Goal: Task Accomplishment & Management: Use online tool/utility

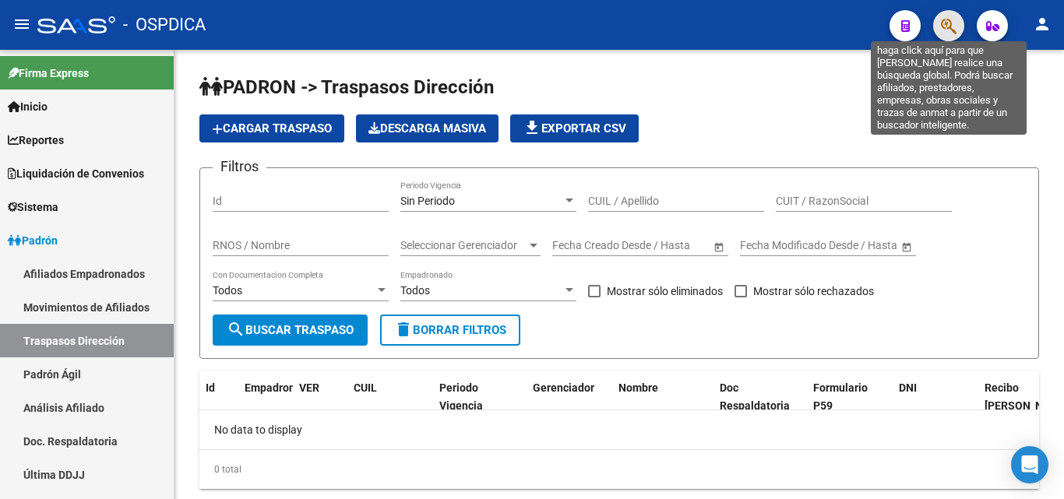
click at [949, 20] on icon "button" at bounding box center [949, 26] width 16 height 18
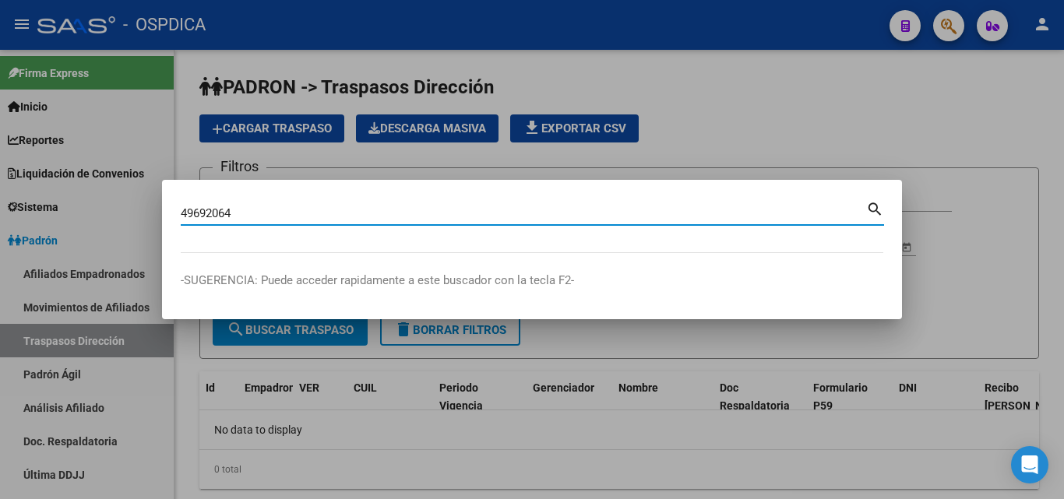
type input "49692064"
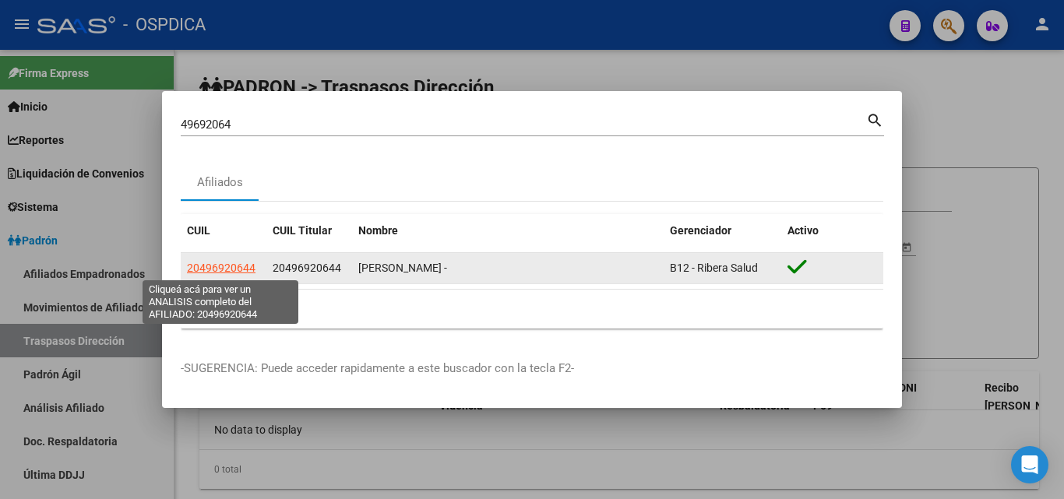
click at [210, 264] on span "20496920644" at bounding box center [221, 268] width 69 height 12
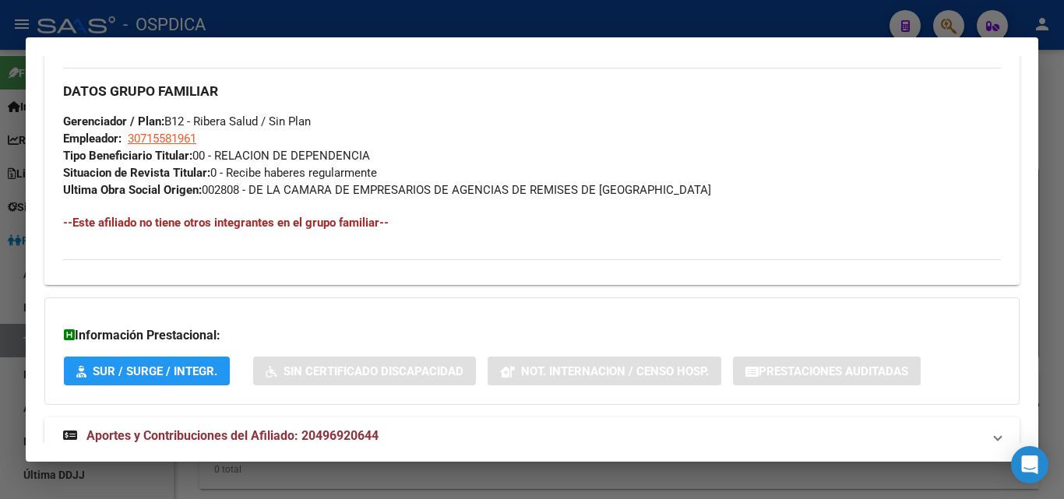
scroll to position [780, 0]
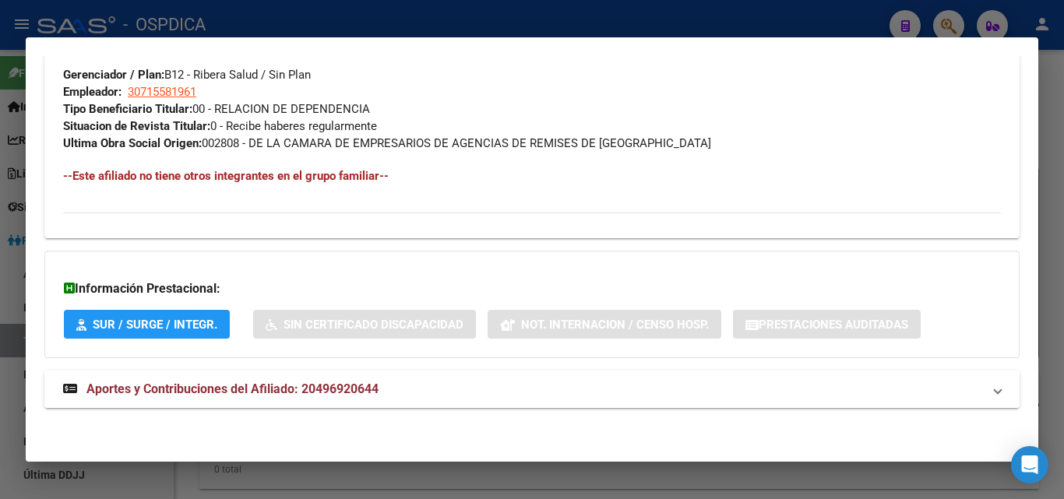
click at [196, 383] on span "Aportes y Contribuciones del Afiliado: 20496920644" at bounding box center [232, 389] width 292 height 15
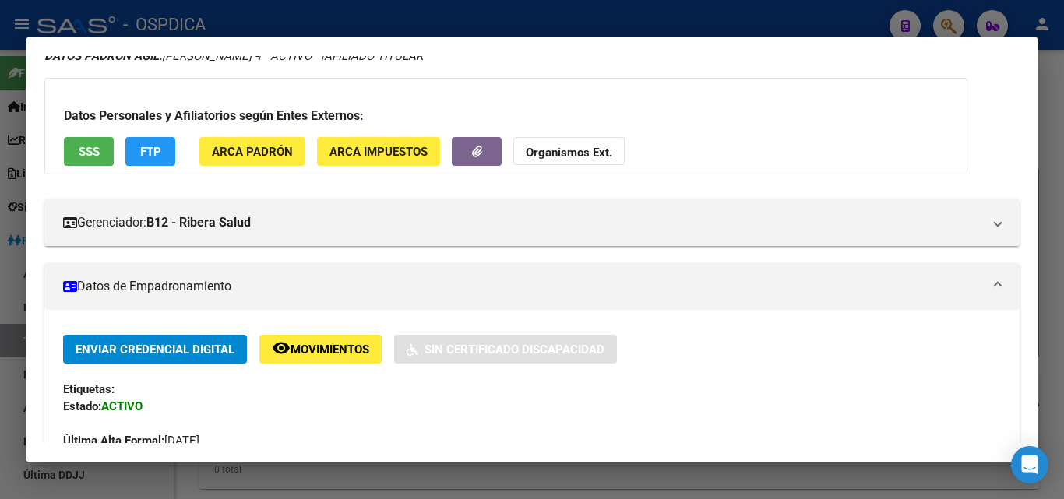
scroll to position [0, 0]
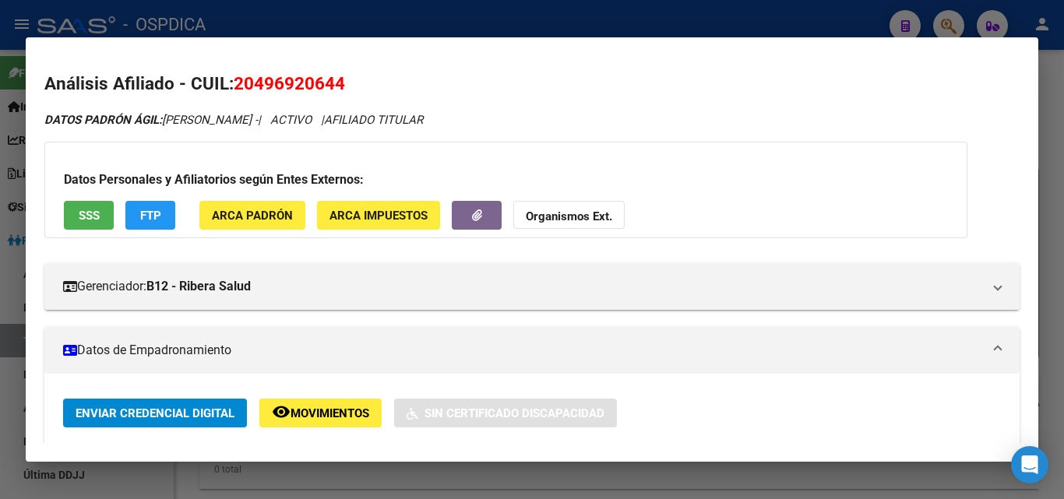
click at [551, 14] on div at bounding box center [532, 249] width 1064 height 499
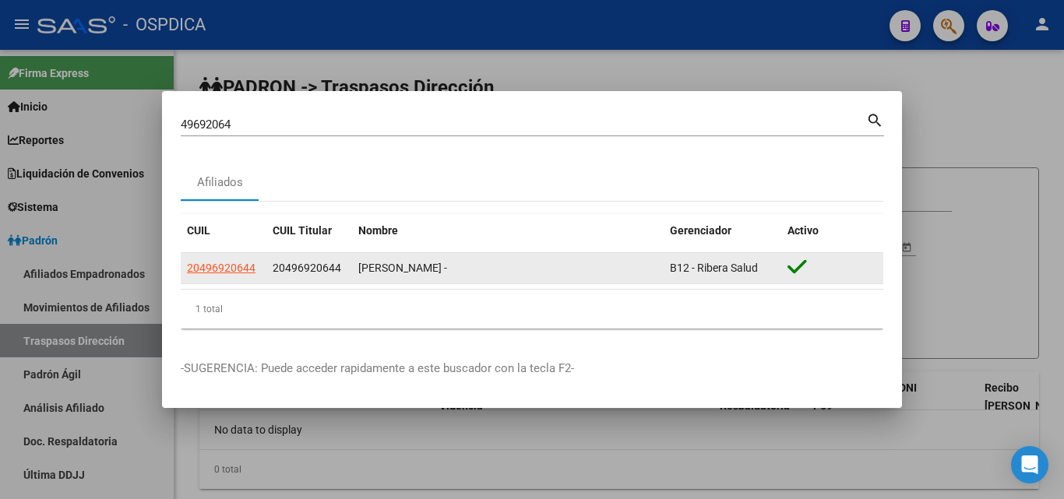
drag, startPoint x: 186, startPoint y: 266, endPoint x: 267, endPoint y: 272, distance: 81.2
click at [267, 272] on div "20496920644 20496920644 [PERSON_NAME] - B12 - [PERSON_NAME]" at bounding box center [532, 268] width 702 height 31
copy span "20496920644"
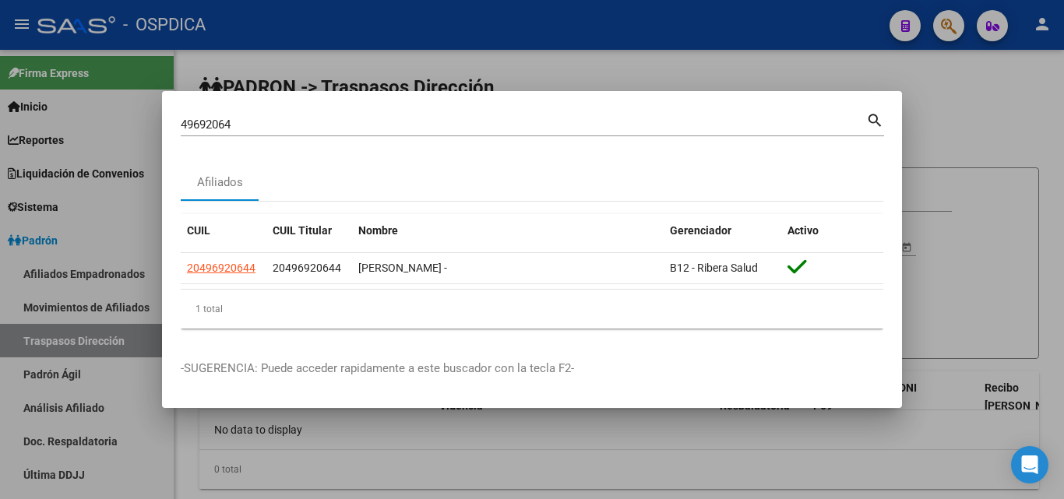
drag, startPoint x: 554, startPoint y: 69, endPoint x: 493, endPoint y: 49, distance: 64.8
click at [551, 65] on div at bounding box center [532, 249] width 1064 height 499
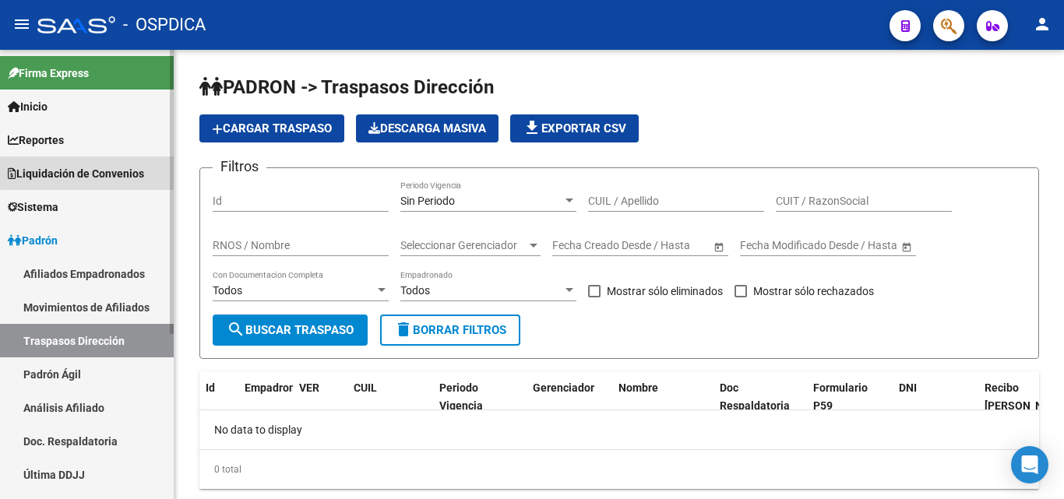
click at [98, 165] on span "Liquidación de Convenios" at bounding box center [76, 173] width 136 height 17
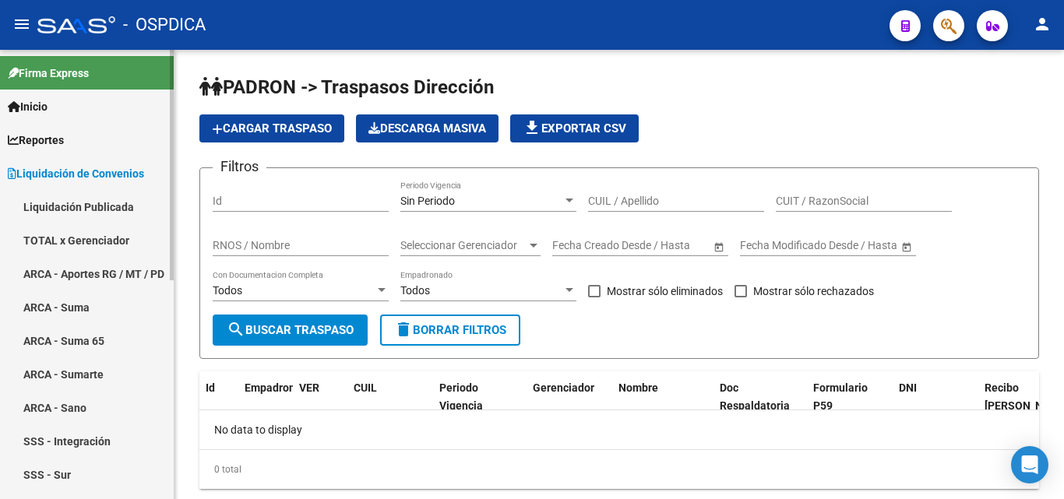
click at [80, 266] on link "ARCA - Aportes RG / MT / PD" at bounding box center [87, 273] width 174 height 33
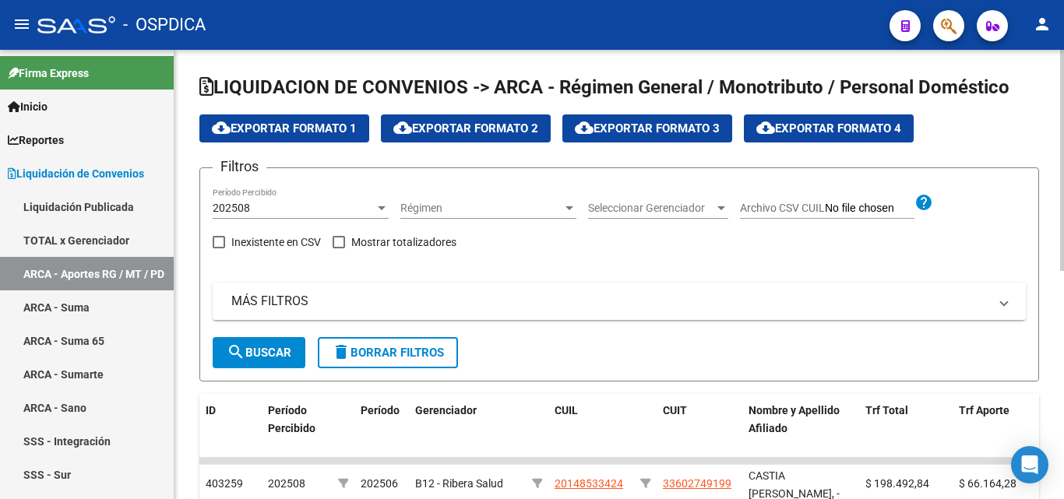
click at [685, 200] on div "Seleccionar Gerenciador Seleccionar Gerenciador" at bounding box center [658, 203] width 140 height 31
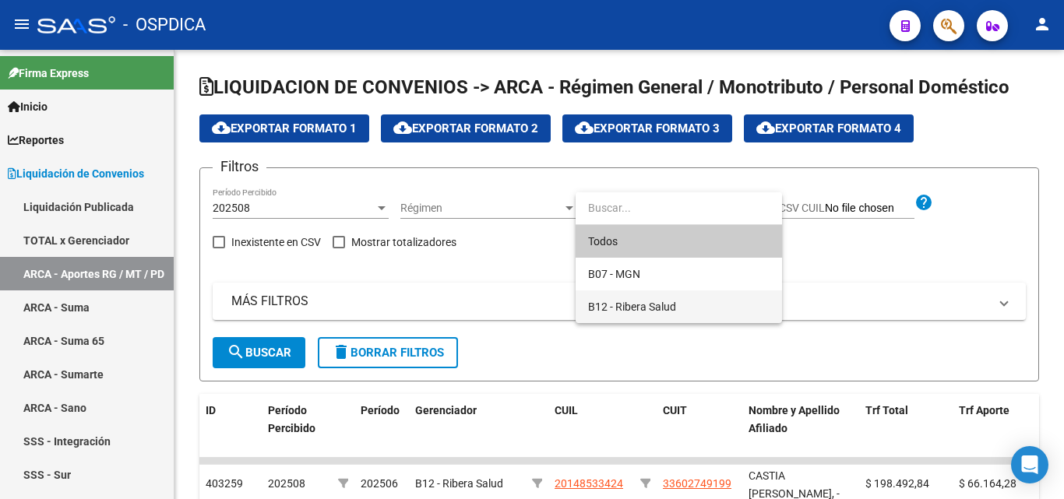
click at [631, 298] on span "B12 - Ribera Salud" at bounding box center [678, 306] width 181 height 33
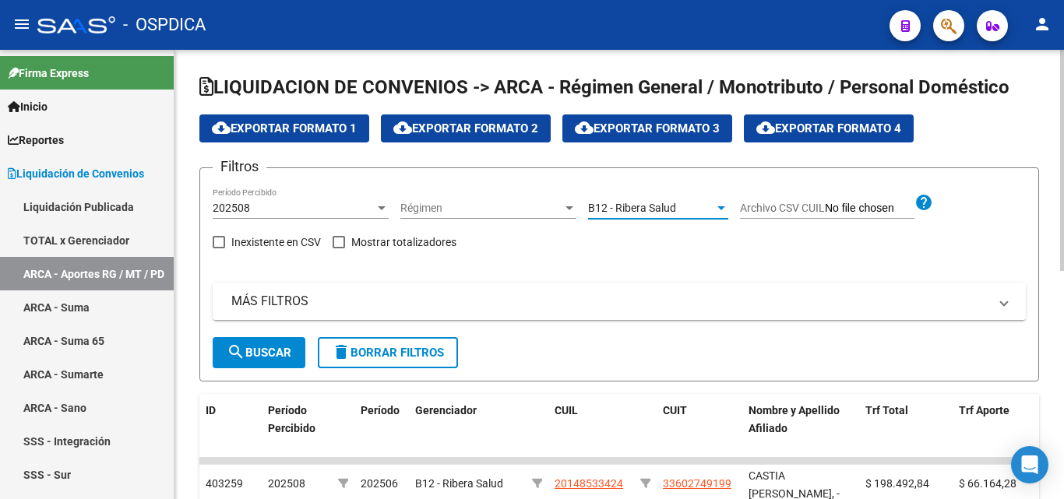
click at [1012, 298] on mat-expansion-panel-header "MÁS FILTROS" at bounding box center [619, 301] width 813 height 37
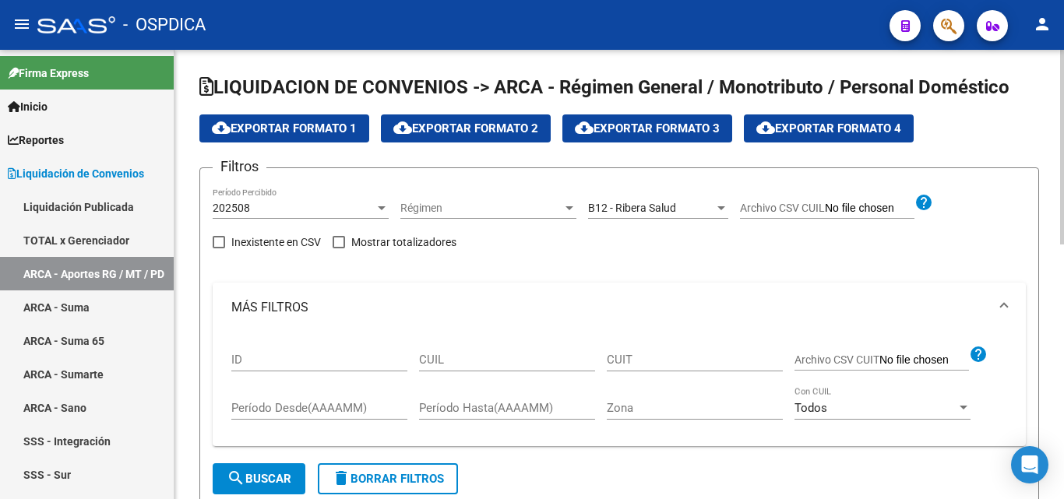
click at [508, 358] on input "CUIL" at bounding box center [507, 360] width 176 height 14
paste input "20-49692064-4"
click at [261, 478] on span "search Buscar" at bounding box center [259, 479] width 65 height 14
click at [381, 203] on div at bounding box center [382, 208] width 14 height 12
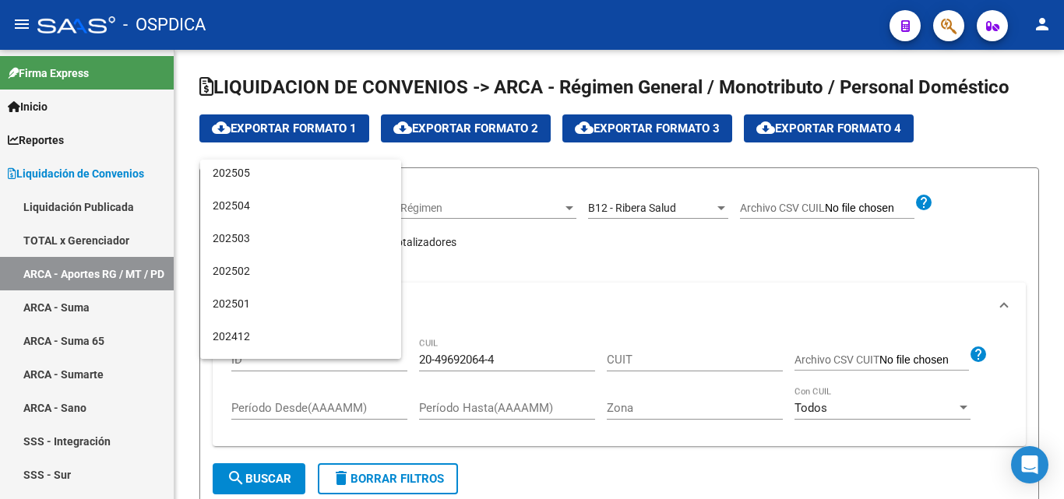
scroll to position [156, 0]
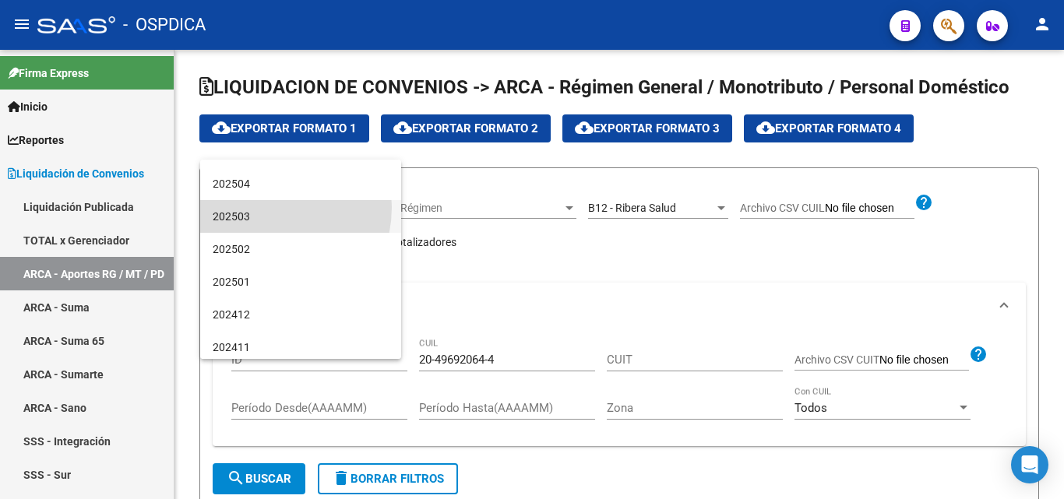
click at [259, 207] on span "202503" at bounding box center [301, 216] width 176 height 33
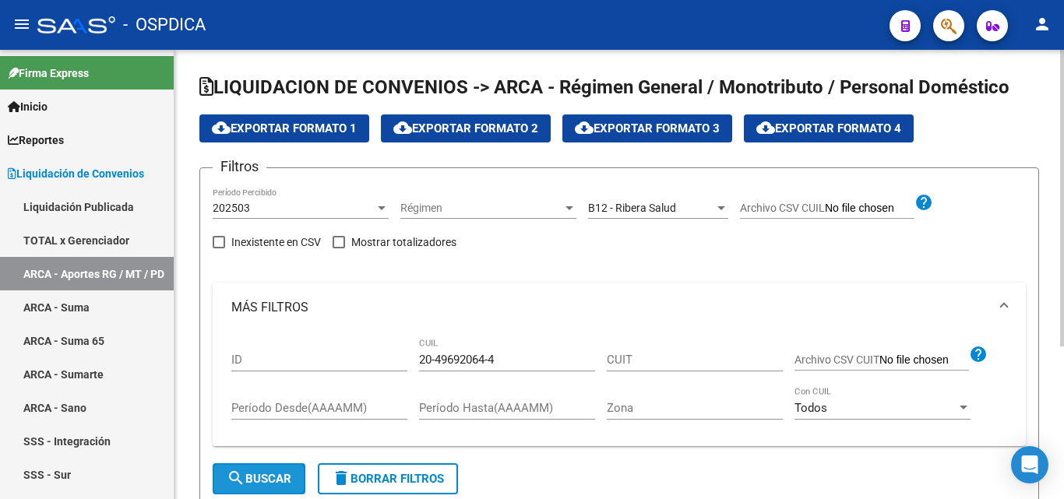
click at [262, 470] on button "search Buscar" at bounding box center [259, 478] width 93 height 31
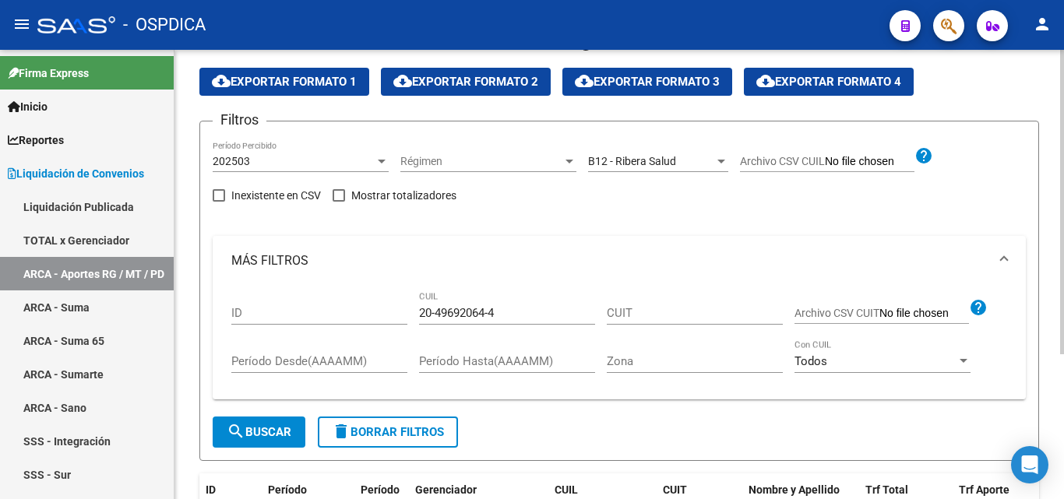
scroll to position [0, 0]
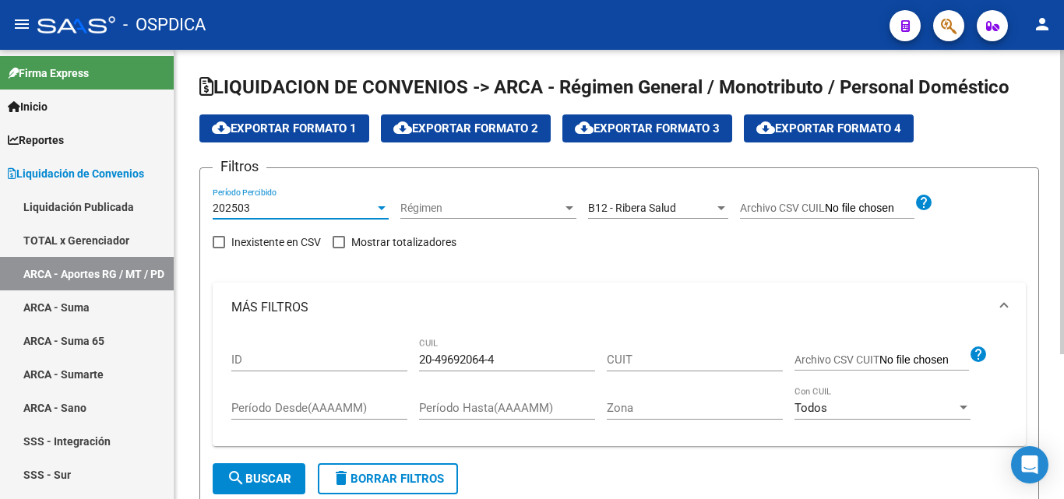
click at [378, 202] on div at bounding box center [382, 208] width 14 height 12
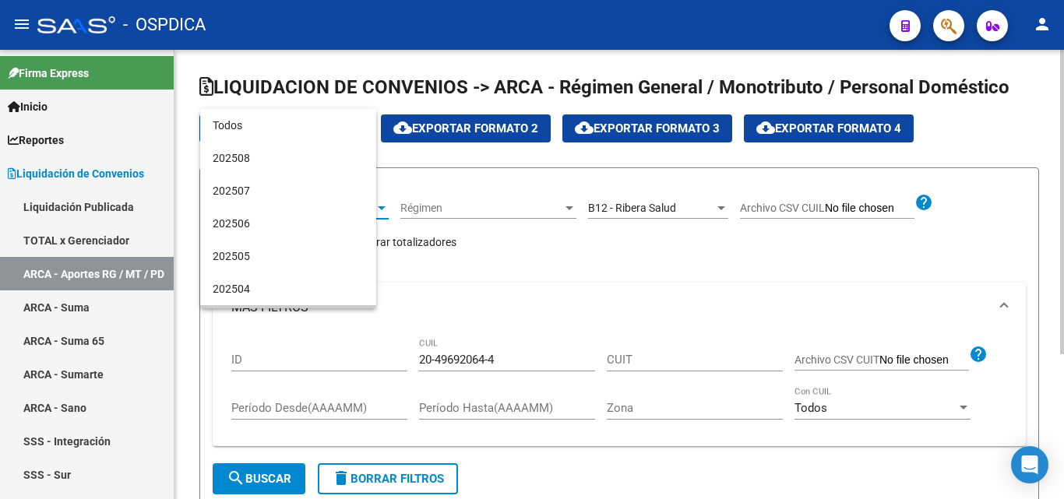
scroll to position [113, 0]
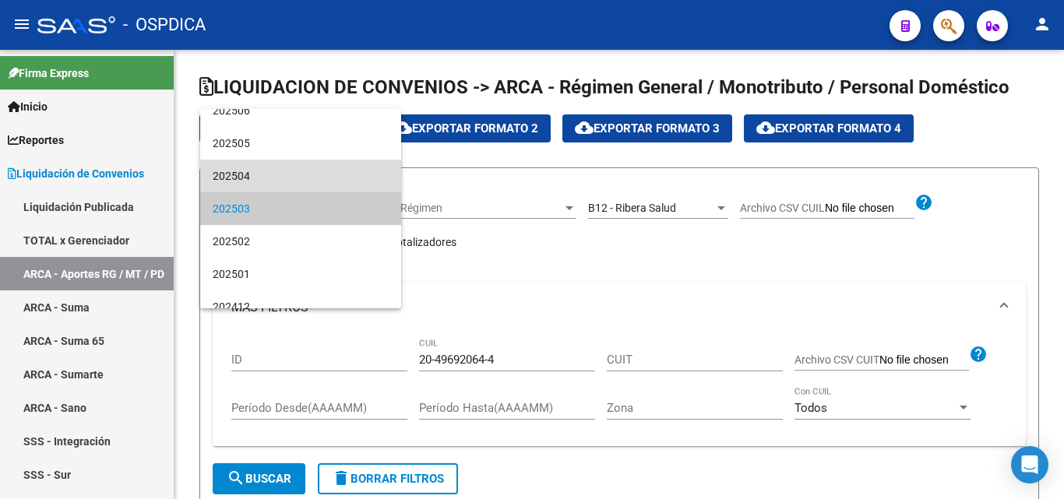
click at [304, 163] on span "202504" at bounding box center [301, 176] width 176 height 33
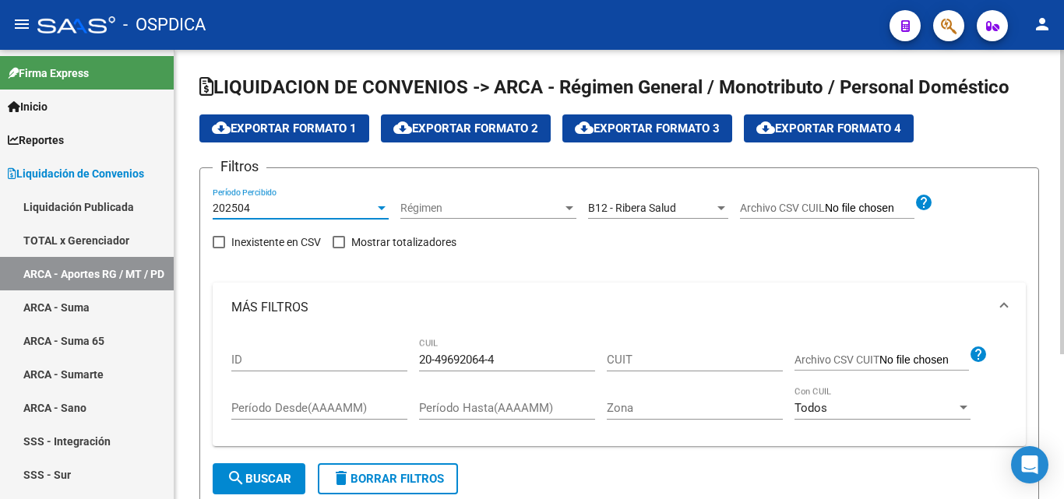
click at [272, 480] on span "search Buscar" at bounding box center [259, 479] width 65 height 14
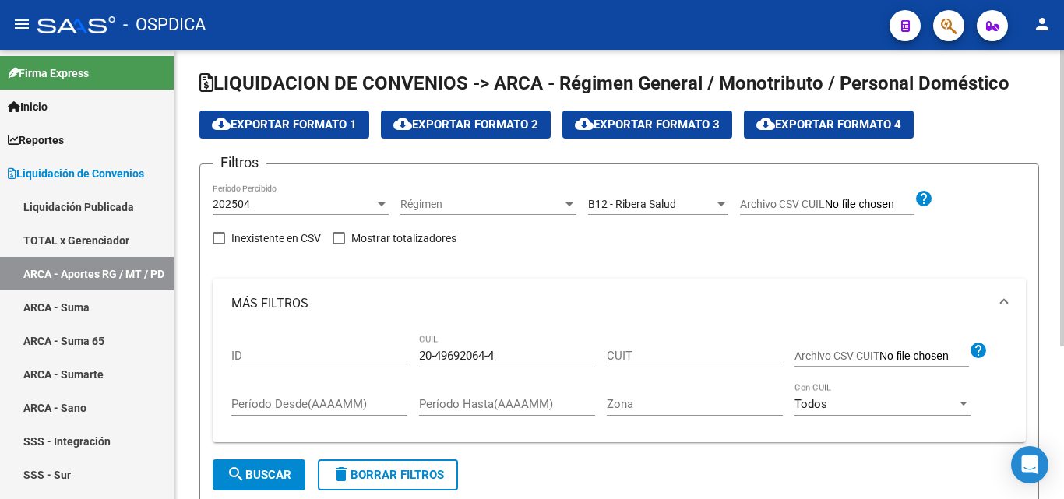
scroll to position [0, 0]
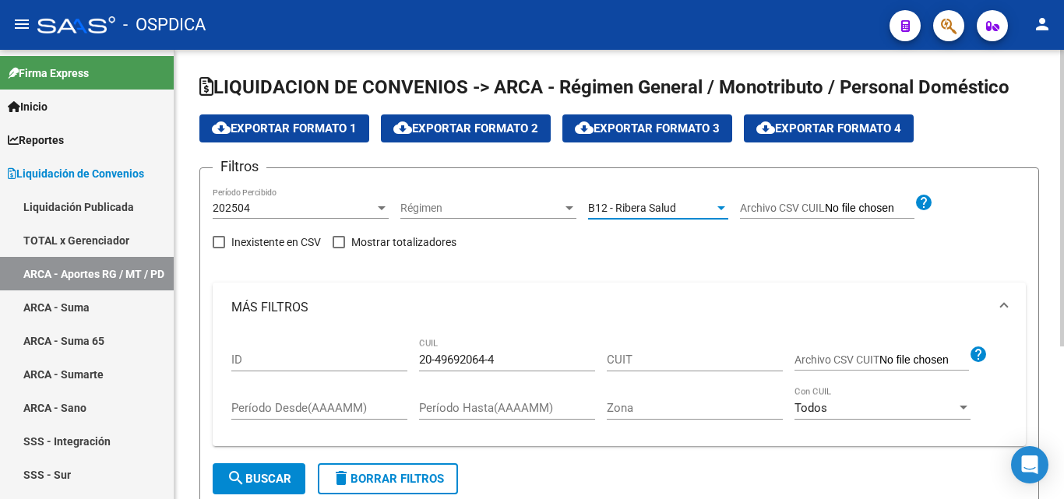
click at [716, 204] on div at bounding box center [721, 208] width 14 height 12
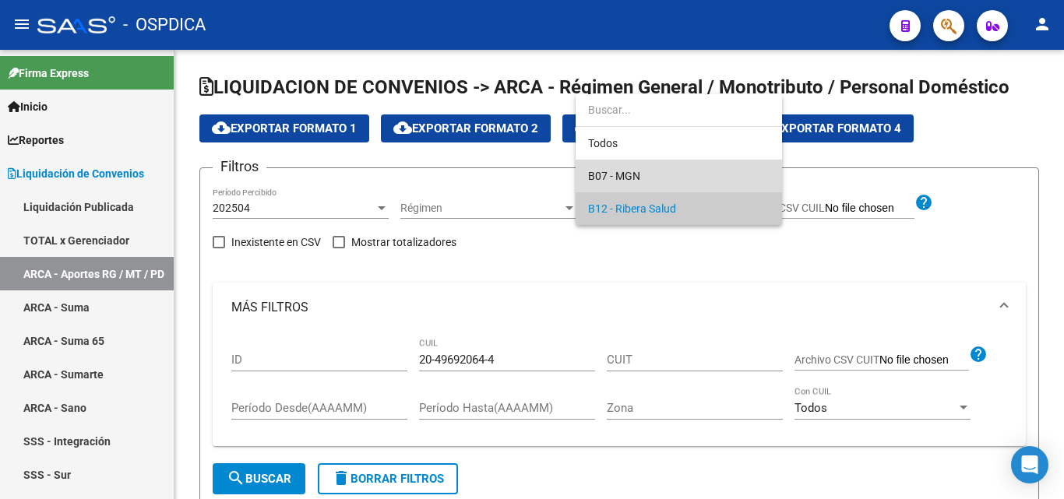
click at [661, 171] on span "B07 - MGN" at bounding box center [678, 176] width 181 height 33
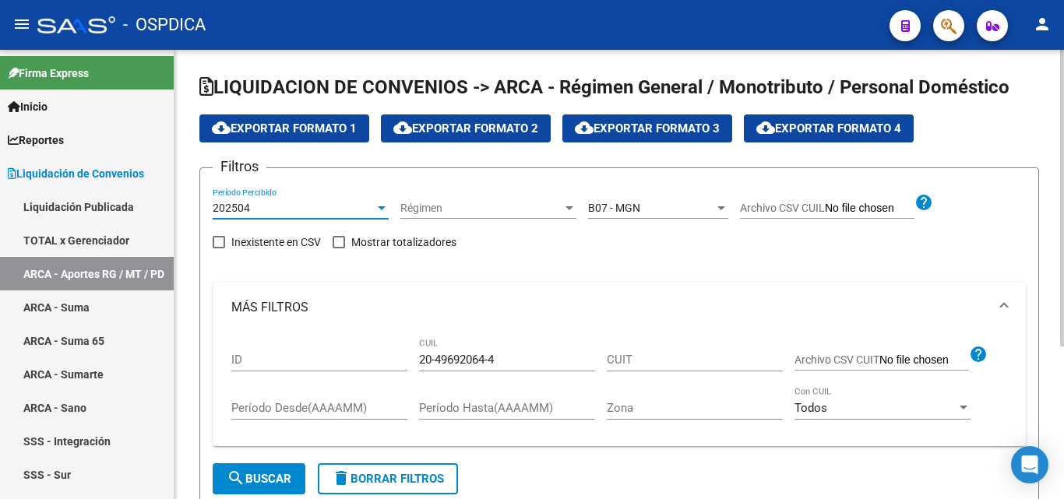
click at [370, 202] on div "202504" at bounding box center [294, 208] width 162 height 13
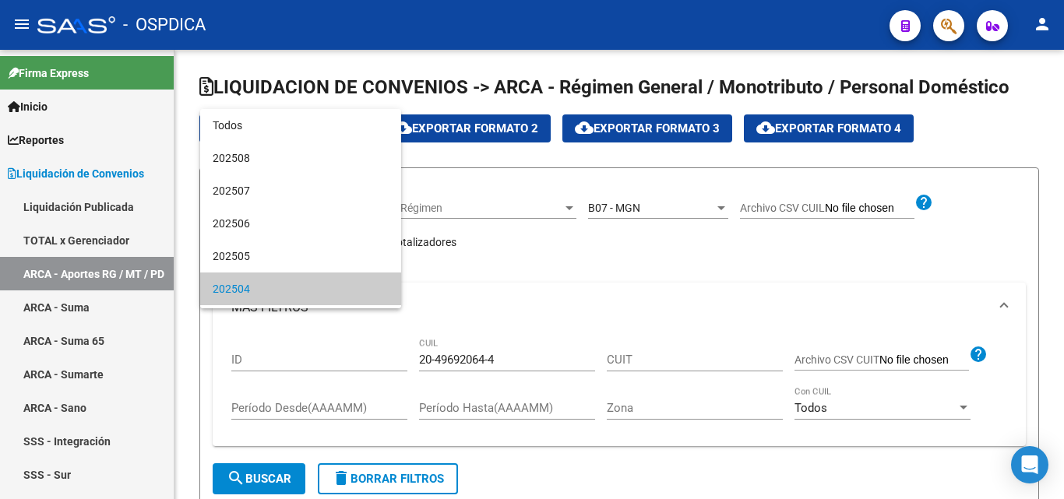
scroll to position [80, 0]
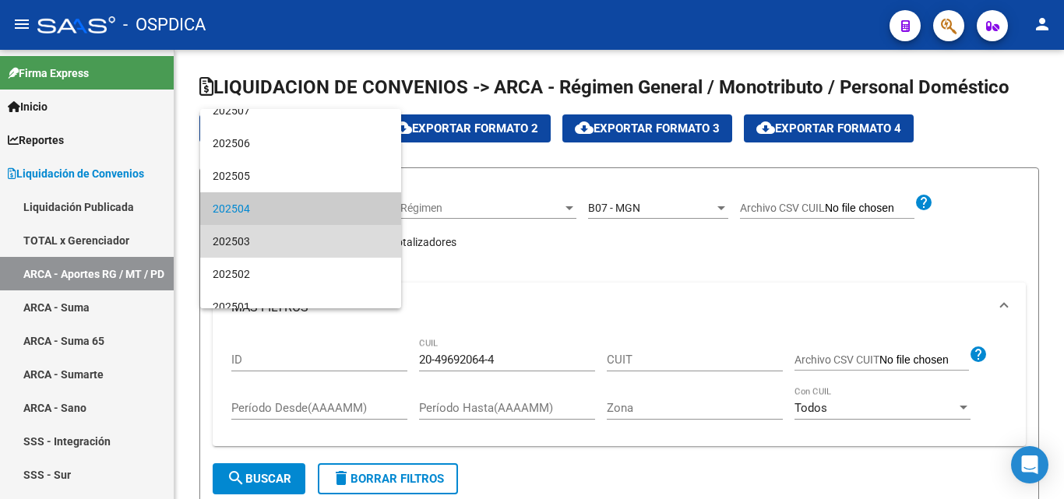
click at [343, 237] on span "202503" at bounding box center [301, 241] width 176 height 33
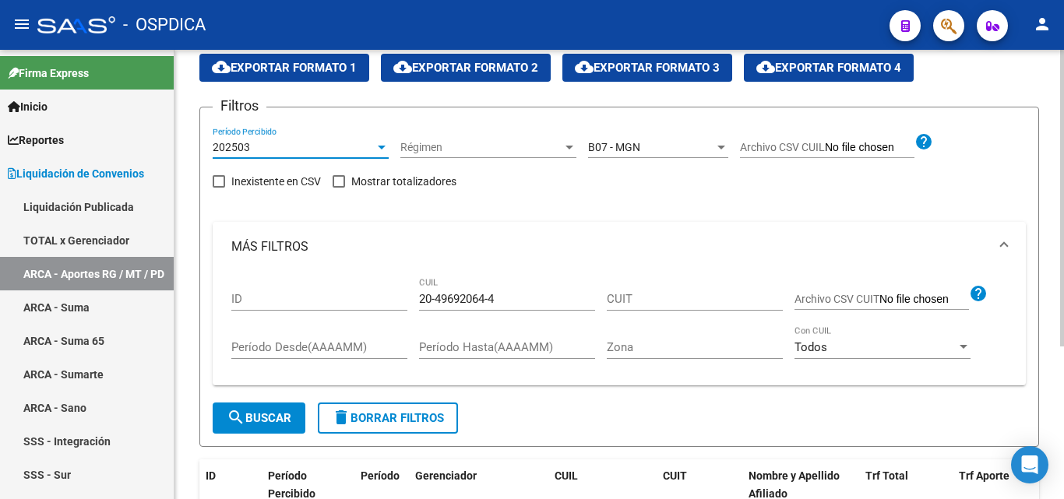
scroll to position [231, 0]
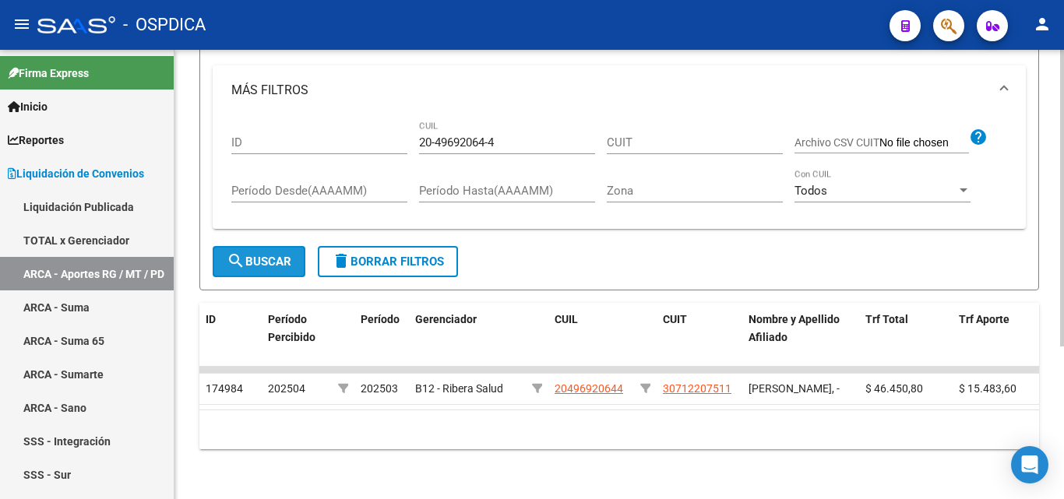
click at [261, 255] on span "search Buscar" at bounding box center [259, 262] width 65 height 14
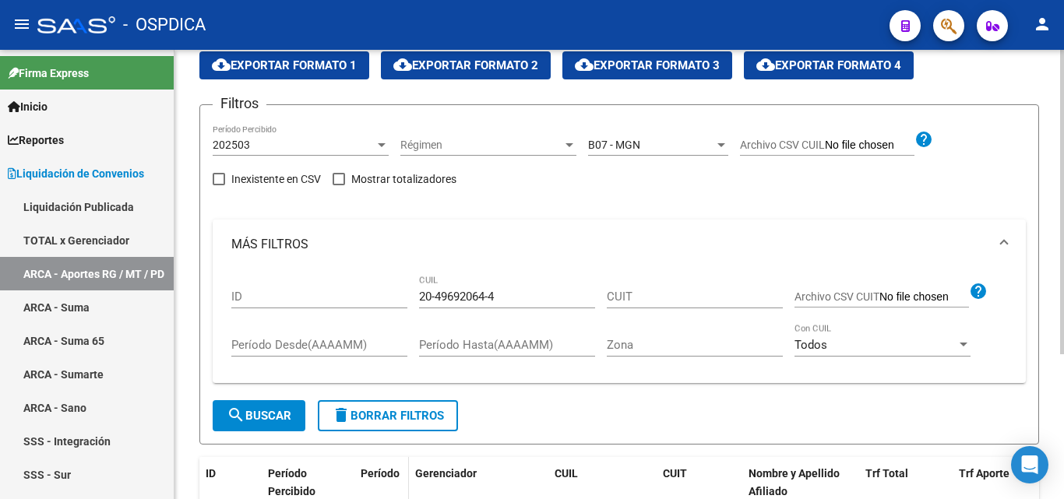
scroll to position [58, 0]
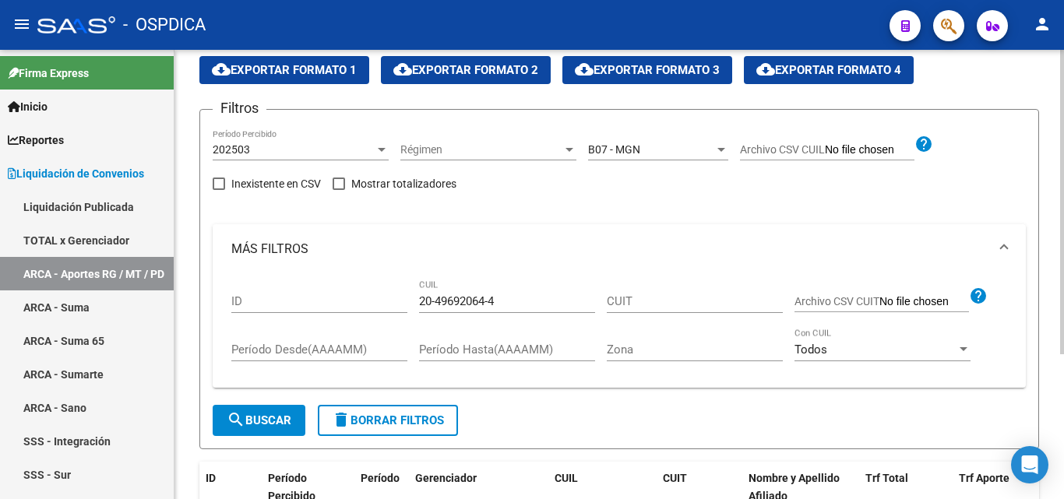
click at [379, 142] on div "202503 Período Percibido" at bounding box center [301, 144] width 176 height 31
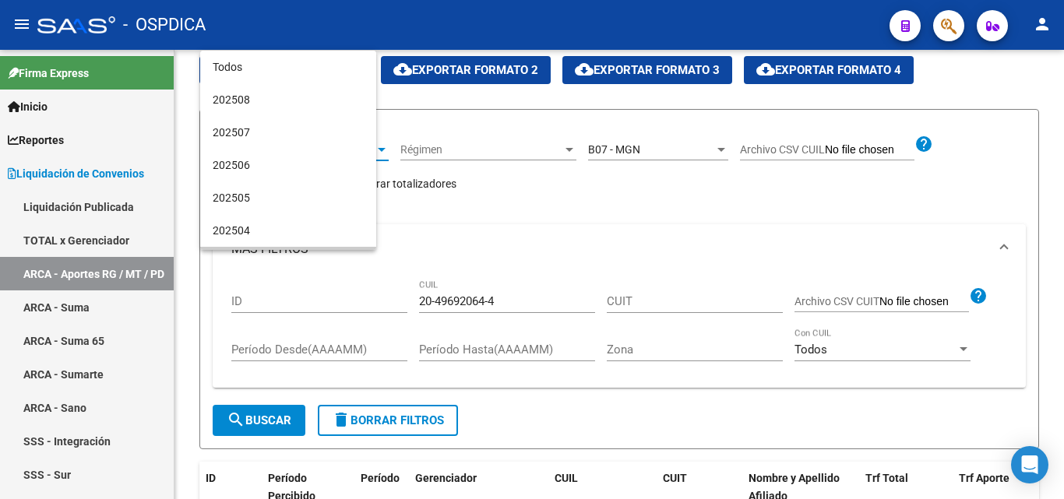
scroll to position [113, 0]
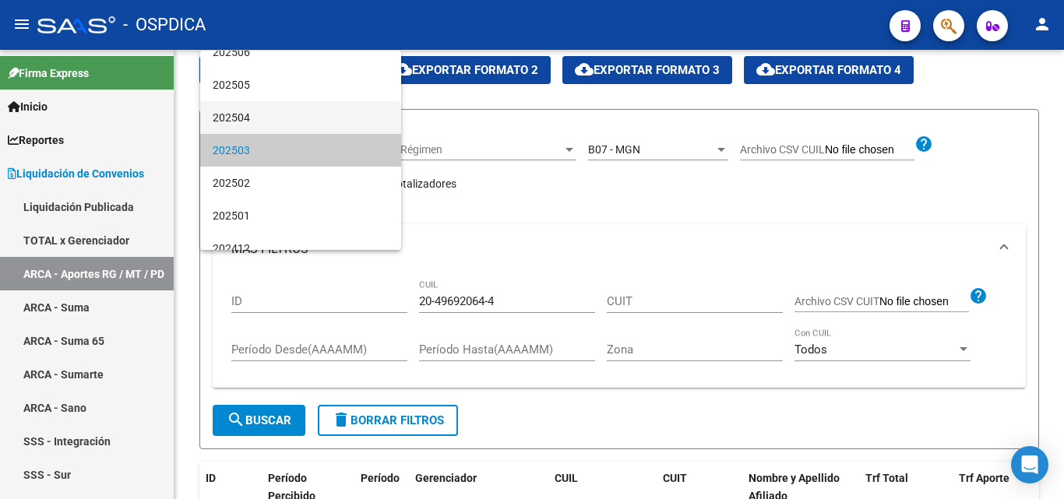
click at [282, 111] on span "202504" at bounding box center [301, 117] width 176 height 33
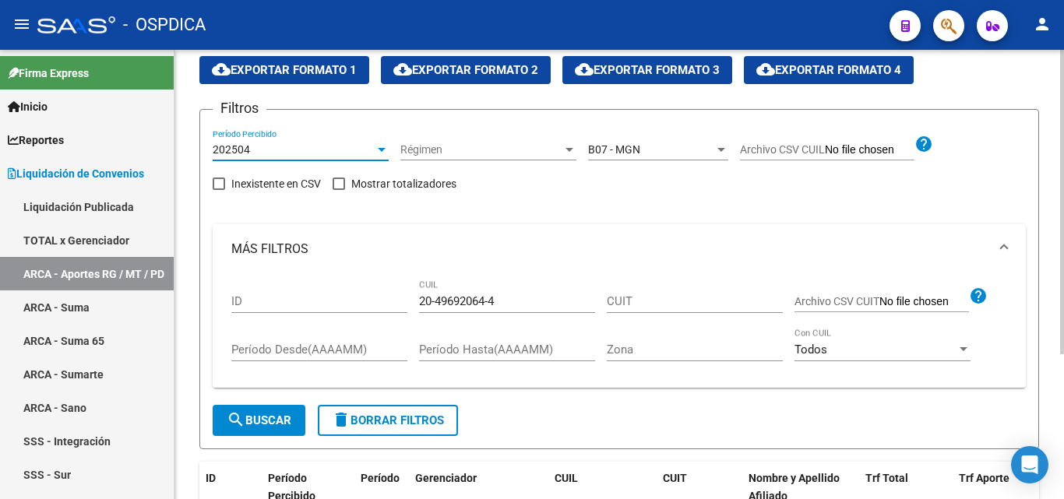
click at [267, 421] on span "search Buscar" at bounding box center [259, 420] width 65 height 14
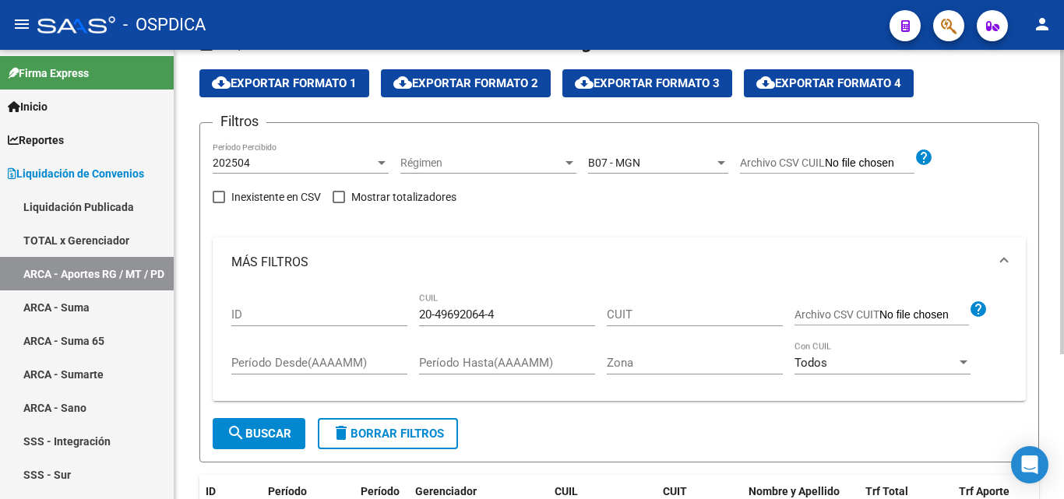
scroll to position [0, 0]
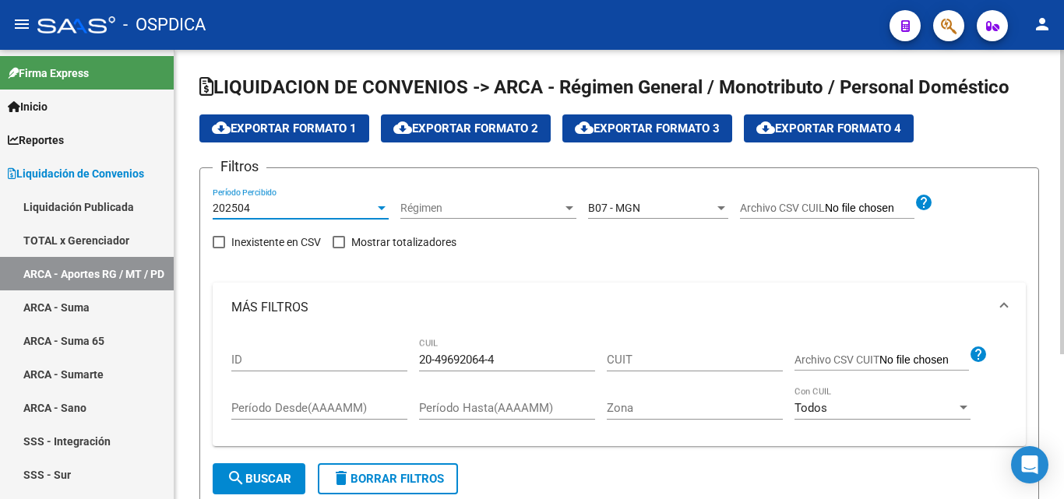
click at [373, 203] on div "202504" at bounding box center [294, 208] width 162 height 13
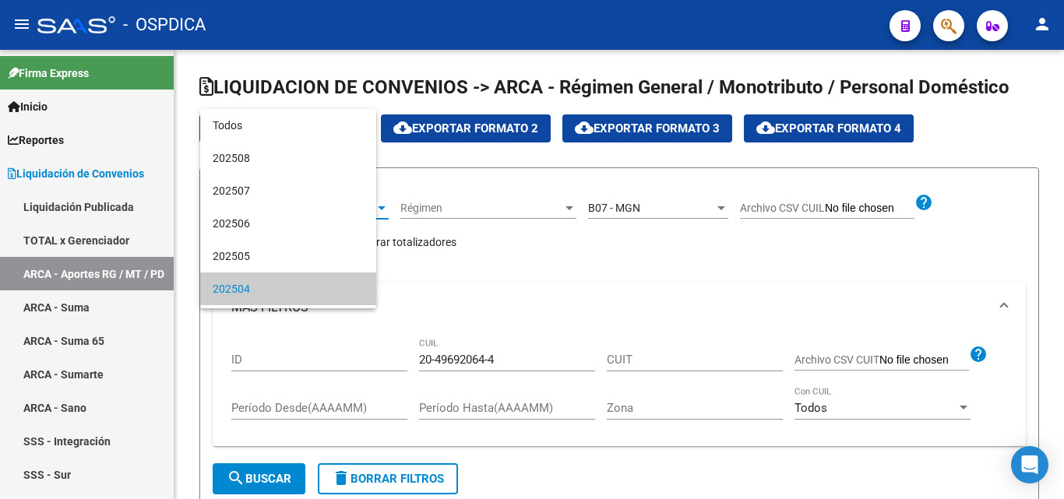
scroll to position [80, 0]
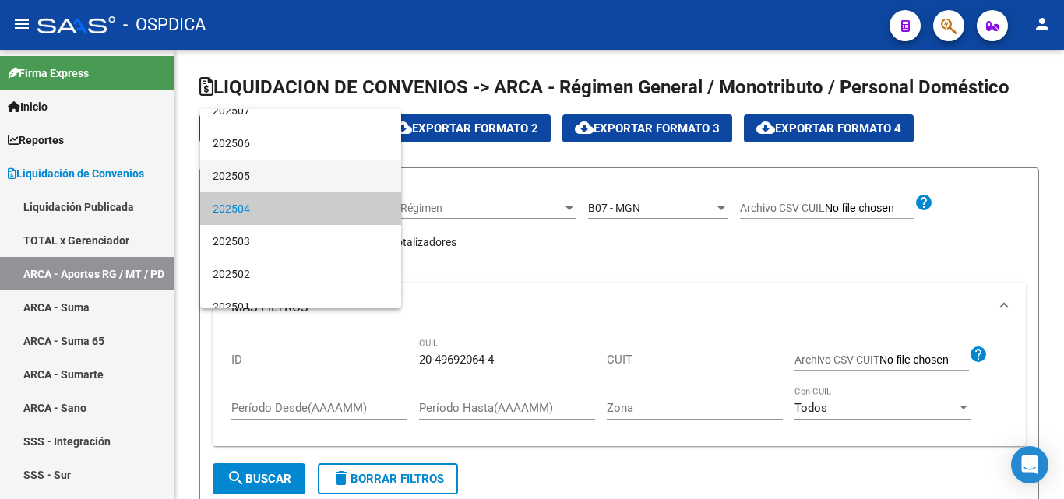
click at [335, 173] on span "202505" at bounding box center [301, 176] width 176 height 33
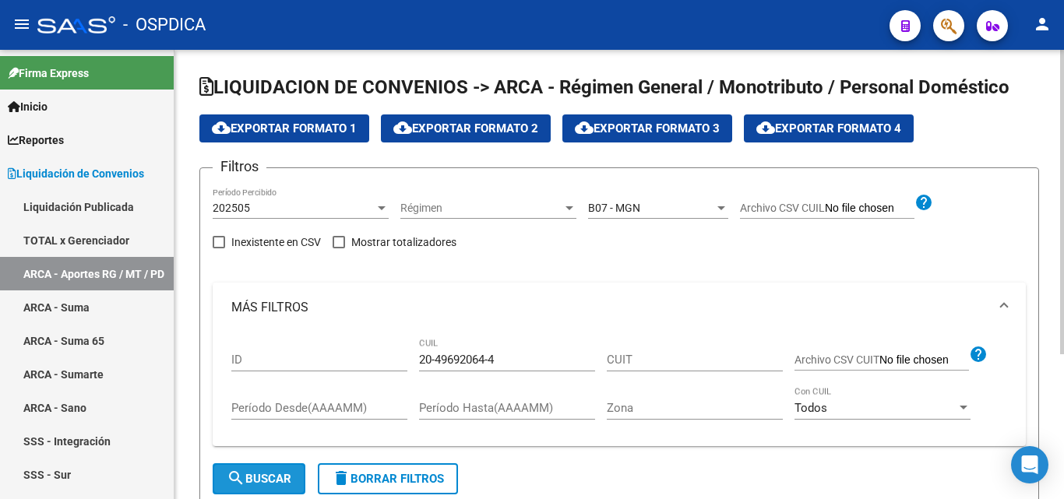
click at [253, 476] on span "search Buscar" at bounding box center [259, 479] width 65 height 14
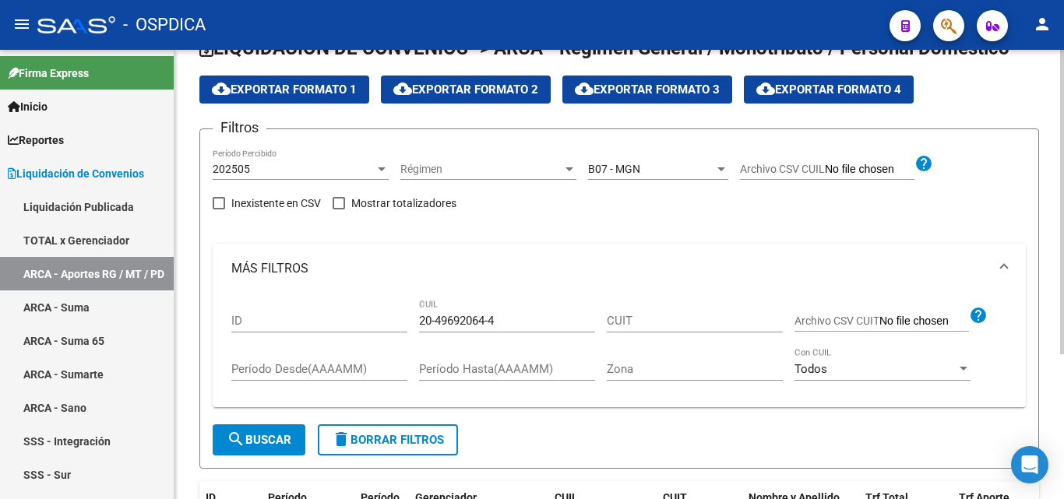
scroll to position [0, 0]
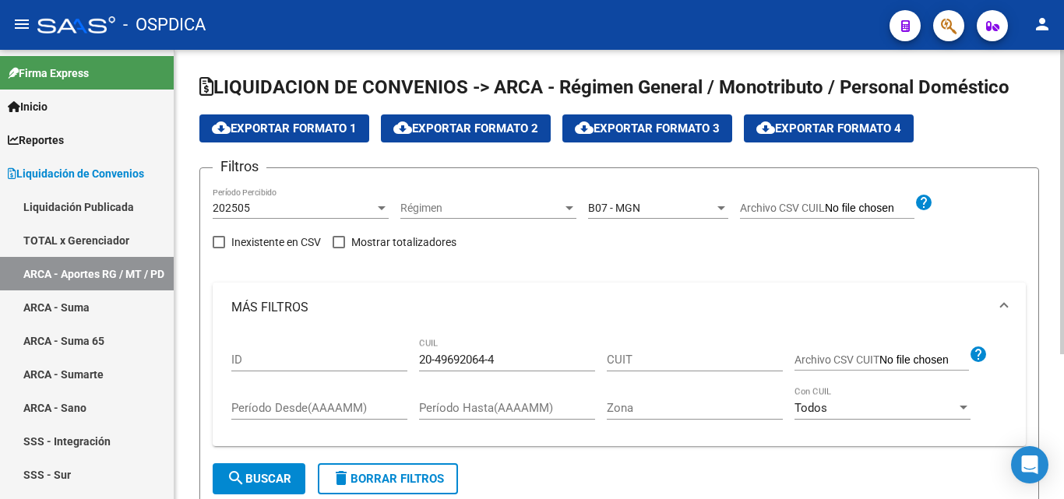
click at [712, 200] on div "B07 - MGN Seleccionar Gerenciador" at bounding box center [658, 203] width 140 height 31
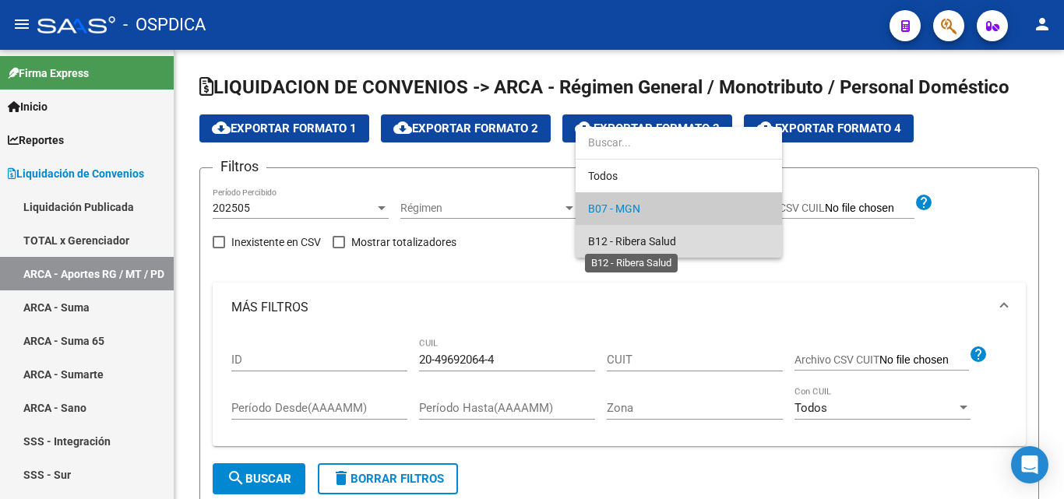
click at [660, 237] on span "B12 - Ribera Salud" at bounding box center [632, 241] width 88 height 12
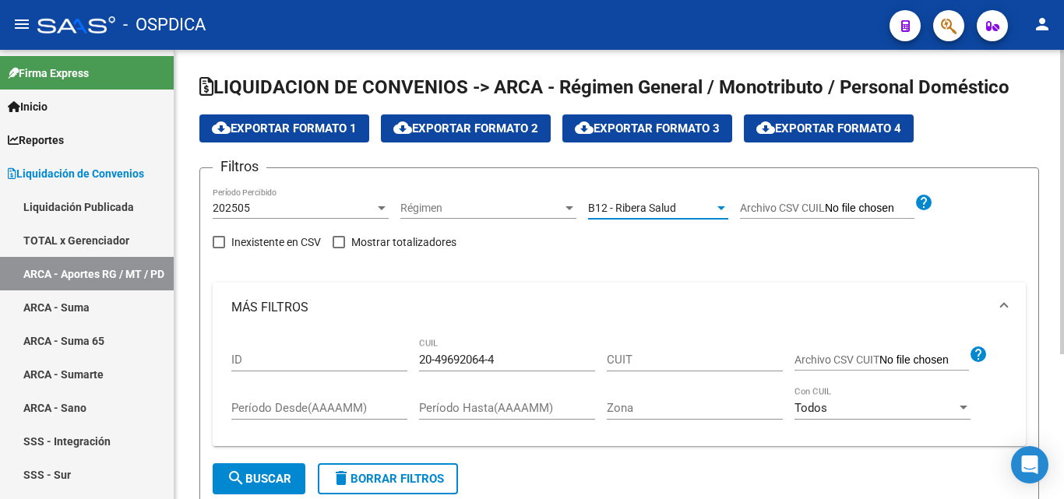
click at [373, 201] on div "202505 Período Percibido" at bounding box center [301, 203] width 176 height 31
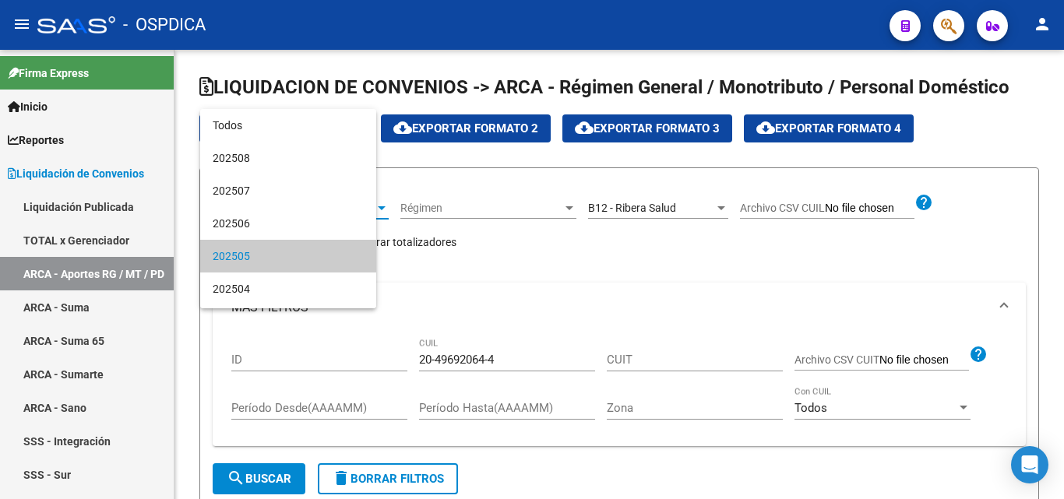
scroll to position [47, 0]
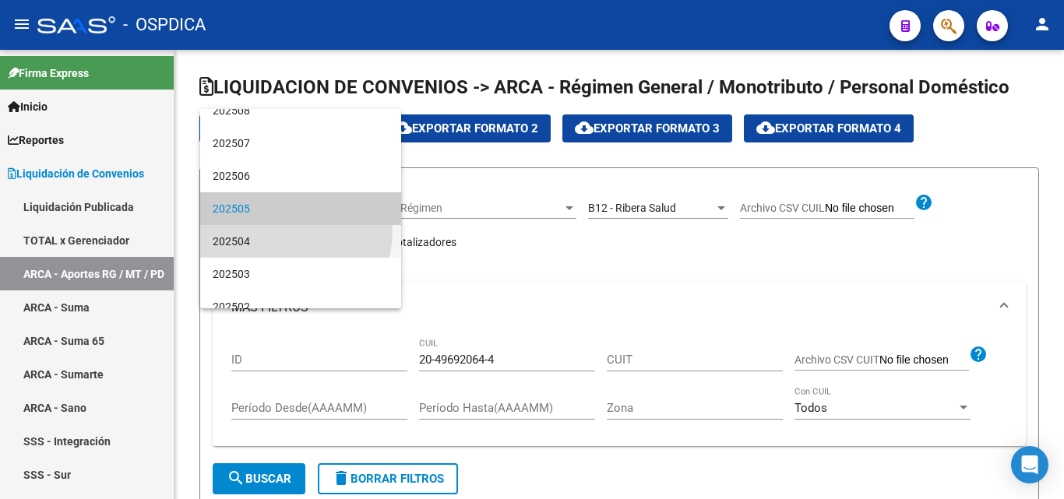
click at [274, 230] on span "202504" at bounding box center [301, 241] width 176 height 33
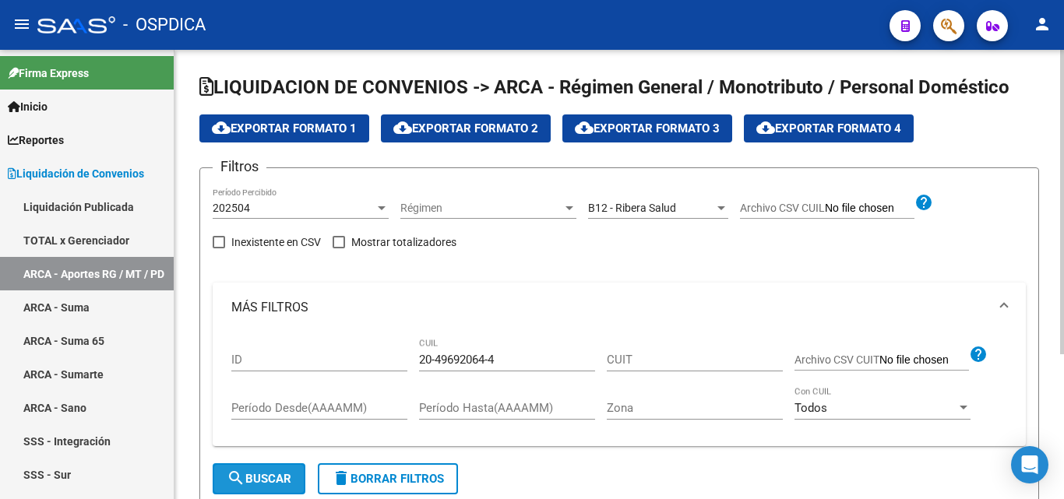
click at [262, 482] on span "search Buscar" at bounding box center [259, 479] width 65 height 14
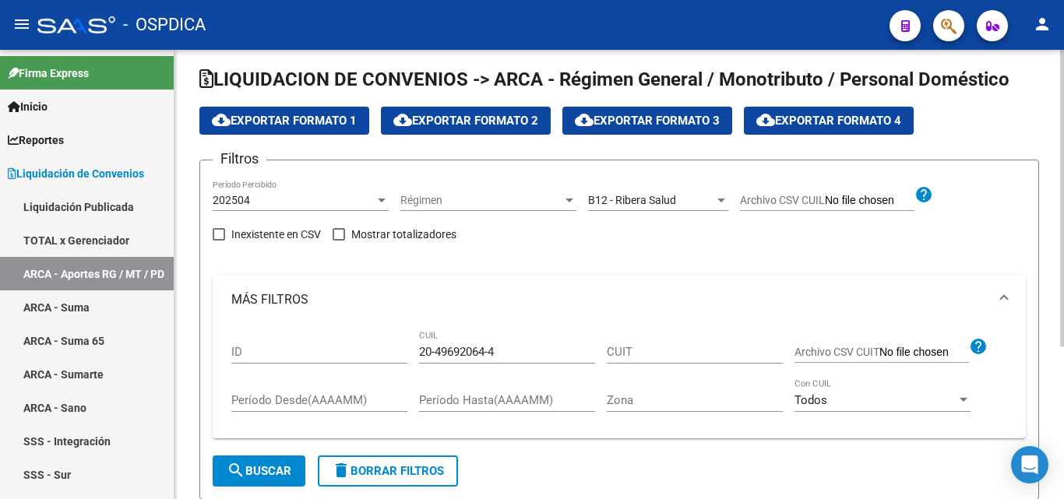
scroll to position [0, 0]
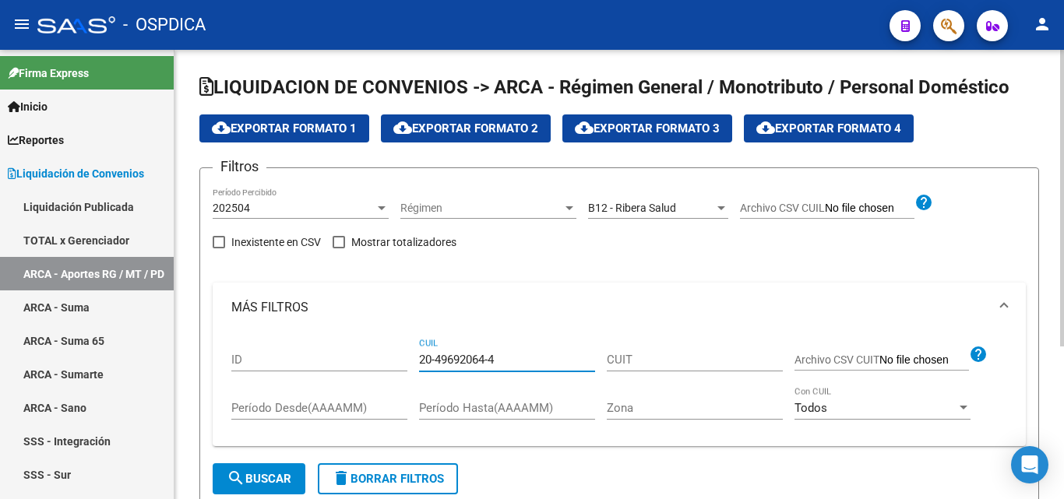
drag, startPoint x: 505, startPoint y: 357, endPoint x: 403, endPoint y: 355, distance: 102.0
click at [403, 355] on div "ID 20-49692064-4 CUIL CUIT Archivo CSV CUIT help Período Desde(AAAAMM) Período …" at bounding box center [619, 383] width 776 height 102
paste input "17449247-7"
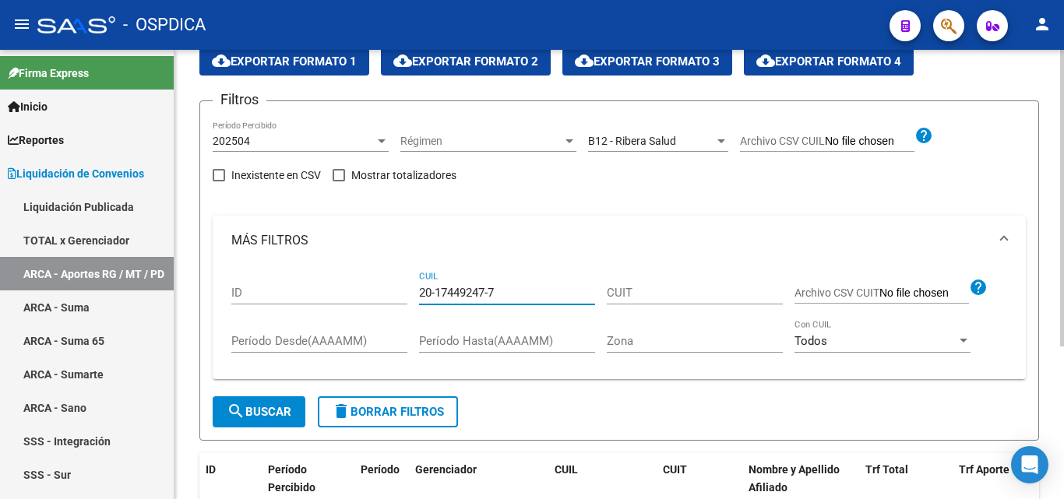
scroll to position [156, 0]
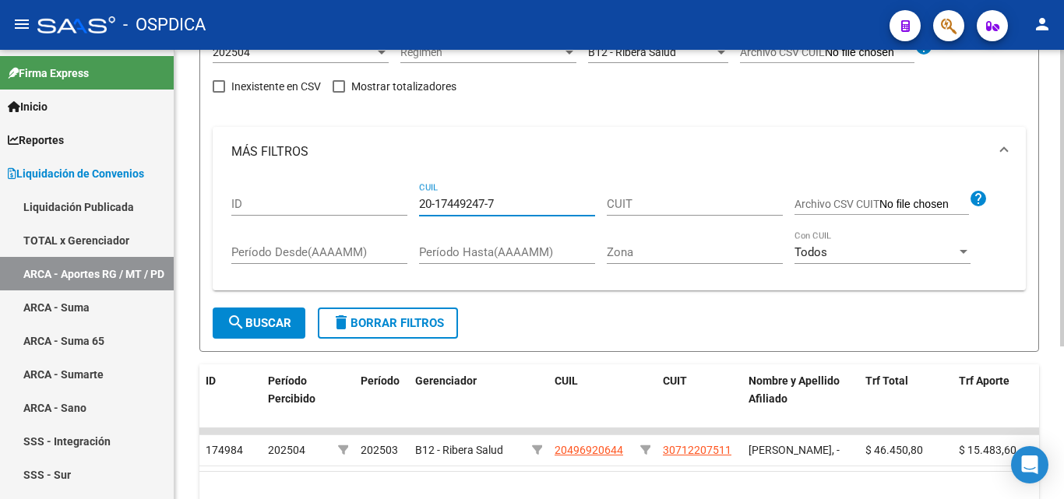
type input "20-17449247-7"
click at [260, 311] on button "search Buscar" at bounding box center [259, 323] width 93 height 31
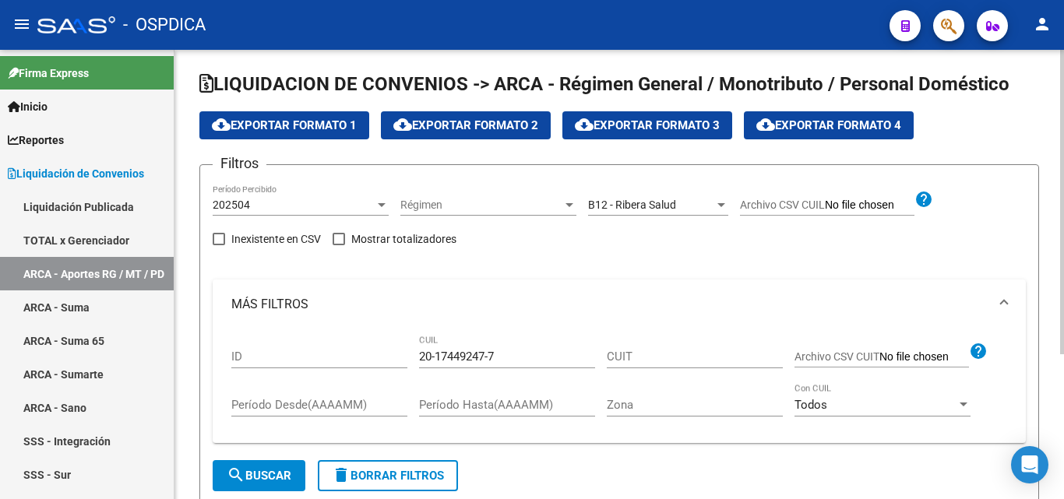
scroll to position [0, 0]
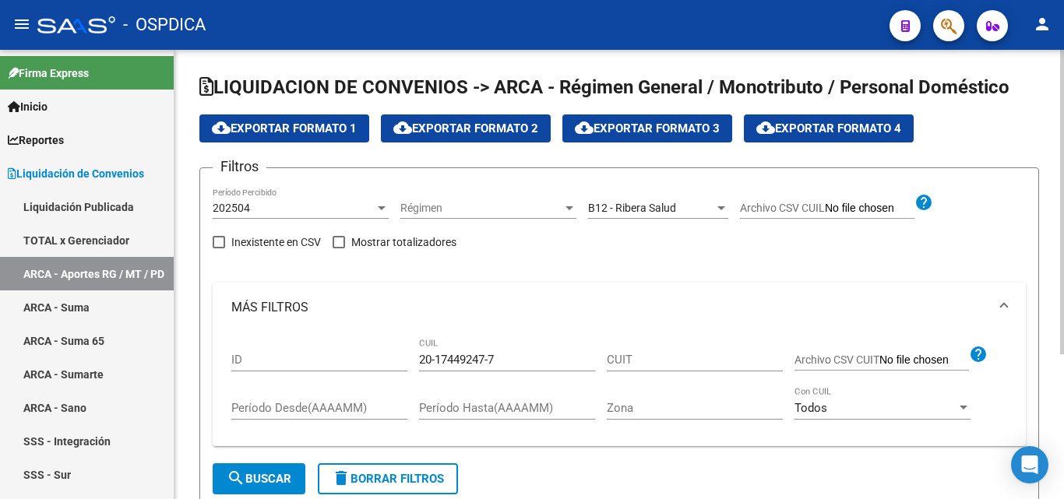
click at [374, 208] on div "202504" at bounding box center [294, 208] width 162 height 13
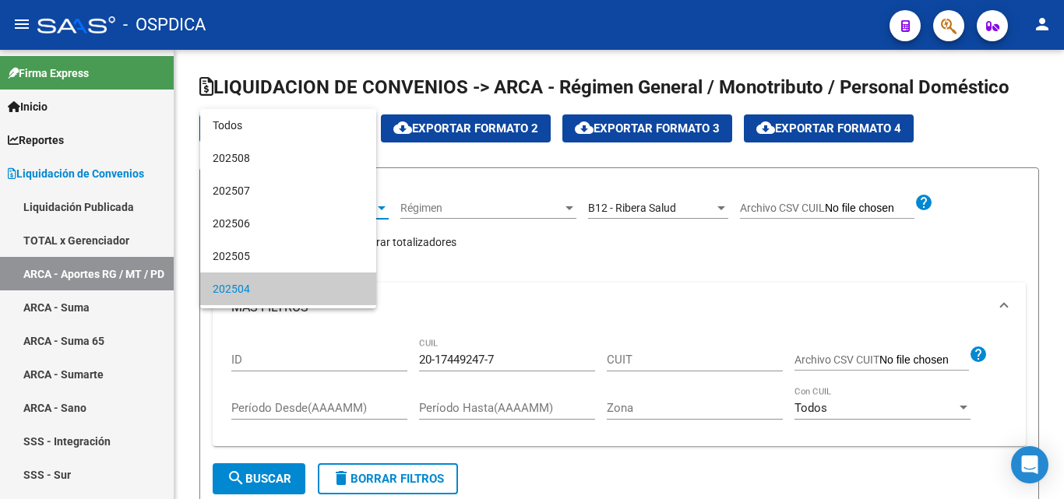
scroll to position [80, 0]
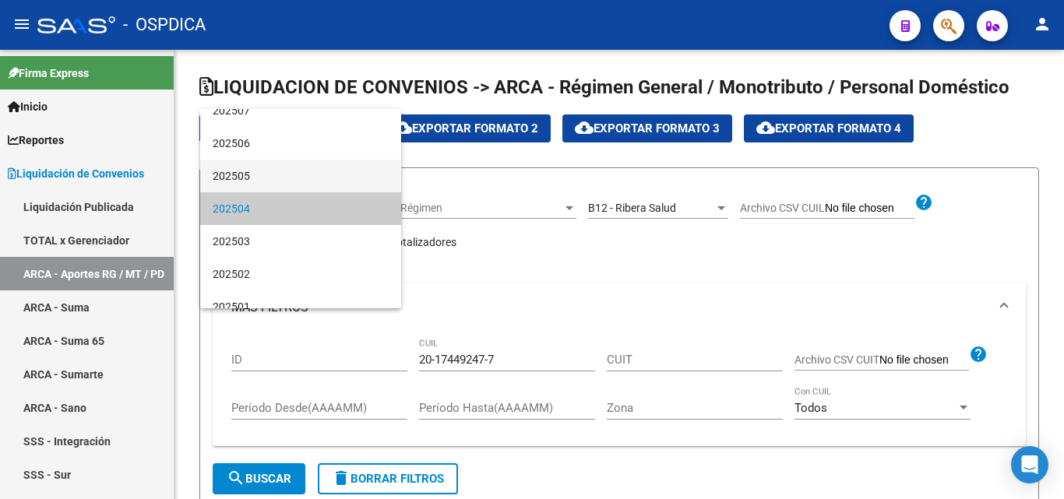
click at [306, 176] on span "202505" at bounding box center [301, 176] width 176 height 33
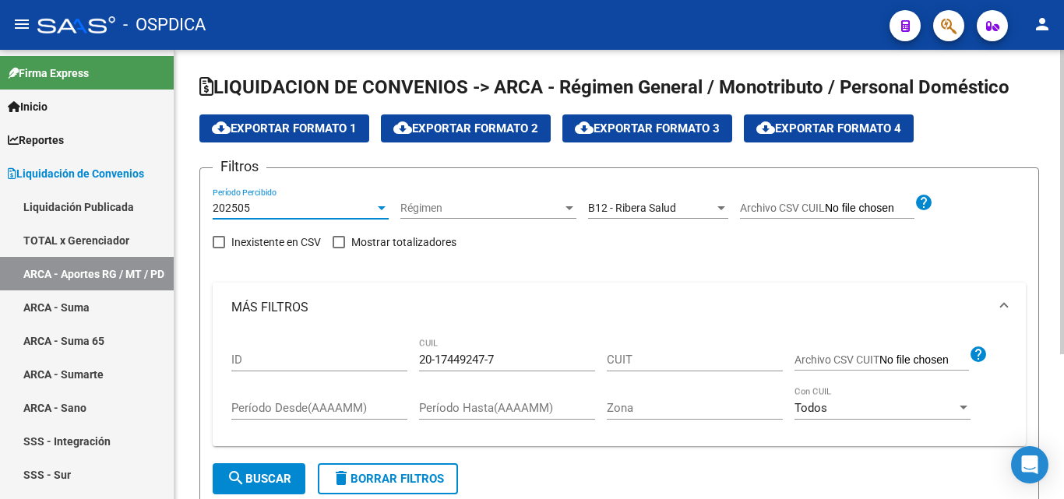
click at [269, 470] on button "search Buscar" at bounding box center [259, 478] width 93 height 31
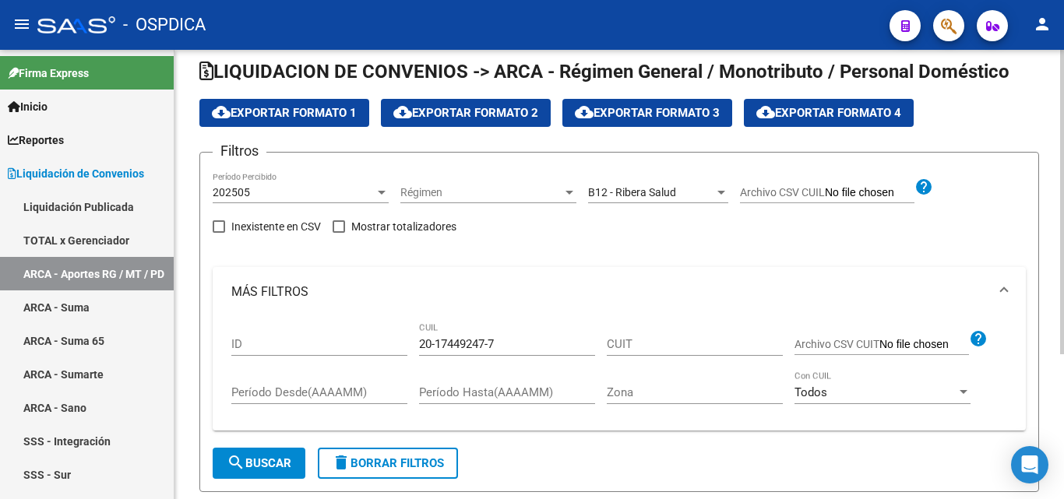
scroll to position [0, 0]
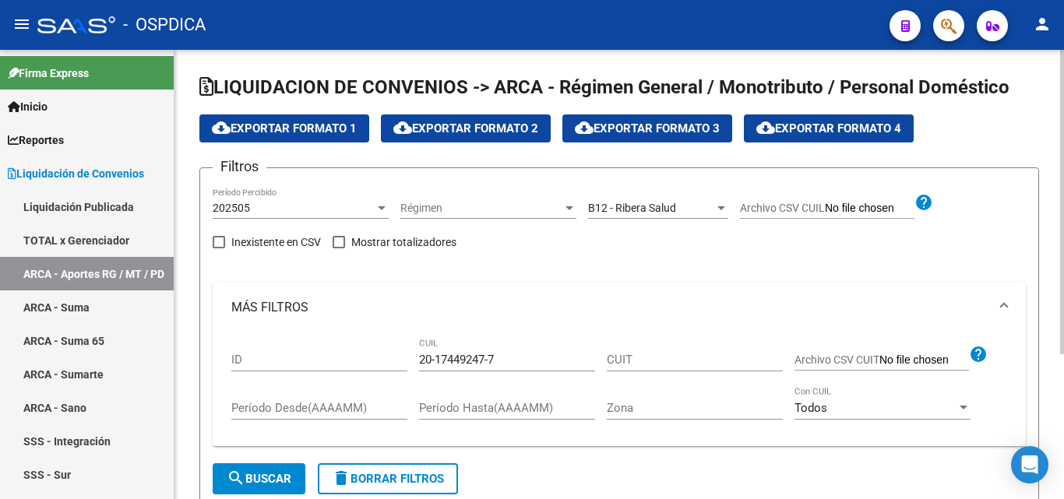
click at [378, 202] on div "202505 Período Percibido" at bounding box center [301, 203] width 176 height 31
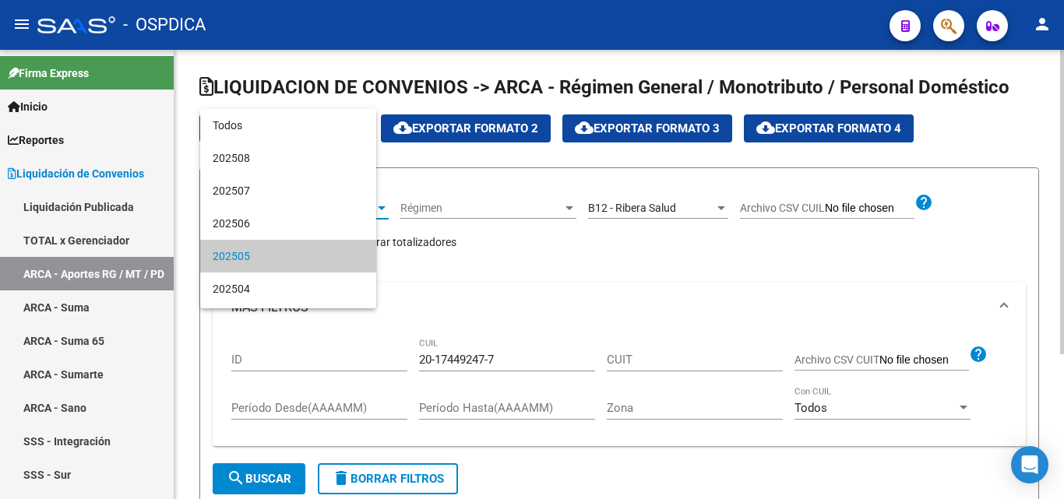
scroll to position [47, 0]
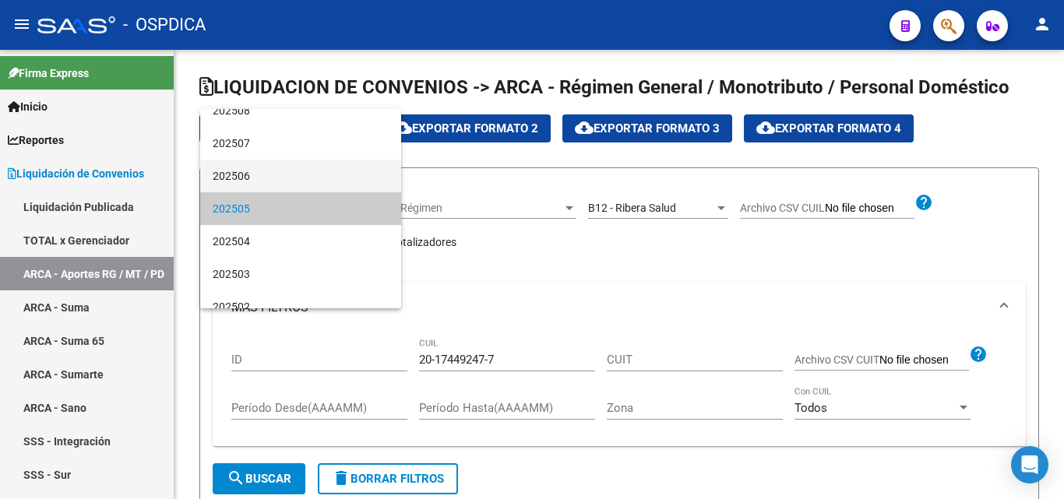
click at [332, 173] on span "202506" at bounding box center [301, 176] width 176 height 33
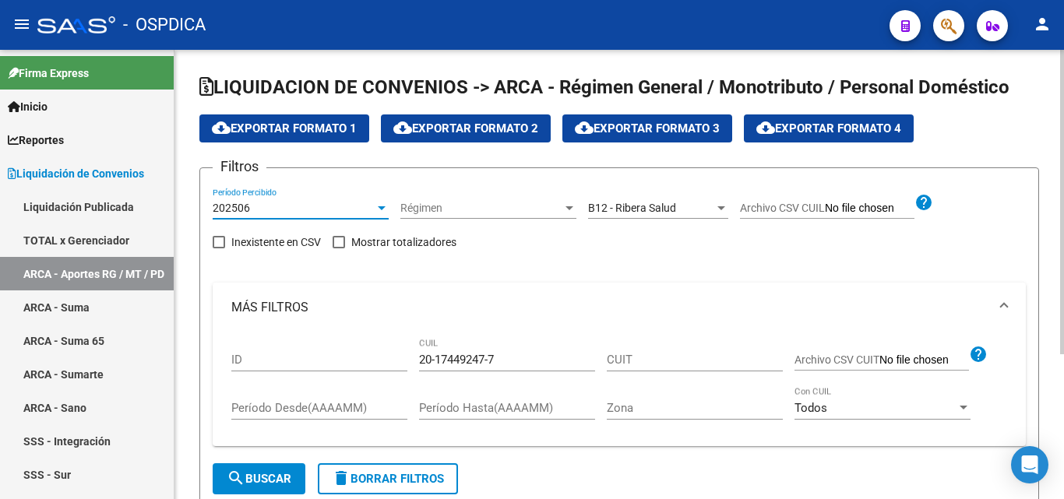
click at [259, 480] on span "search Buscar" at bounding box center [259, 479] width 65 height 14
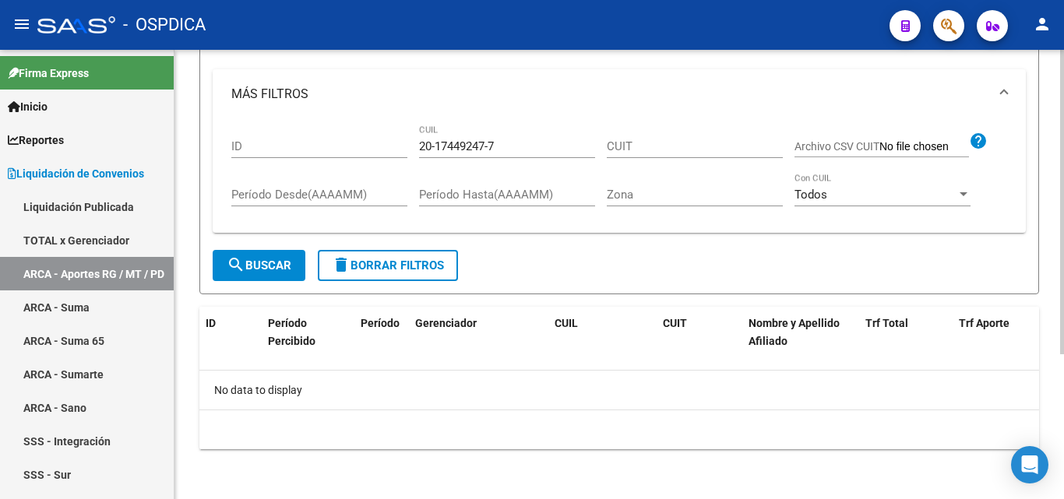
scroll to position [0, 0]
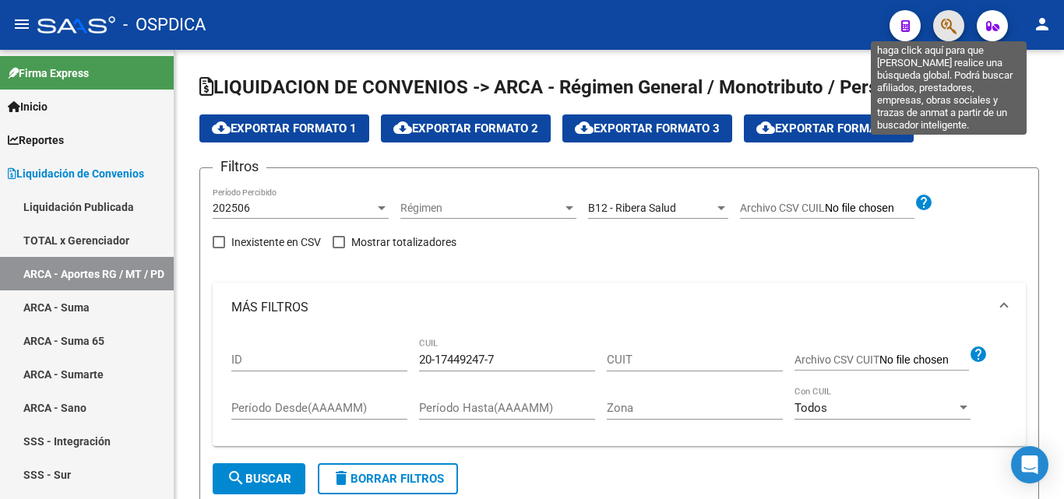
click at [952, 26] on icon "button" at bounding box center [949, 26] width 16 height 18
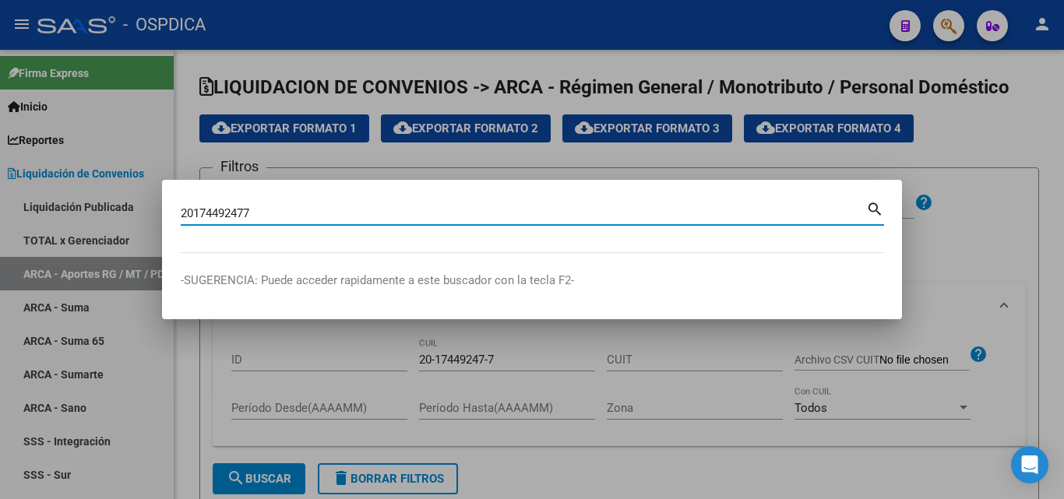
type input "20174492477"
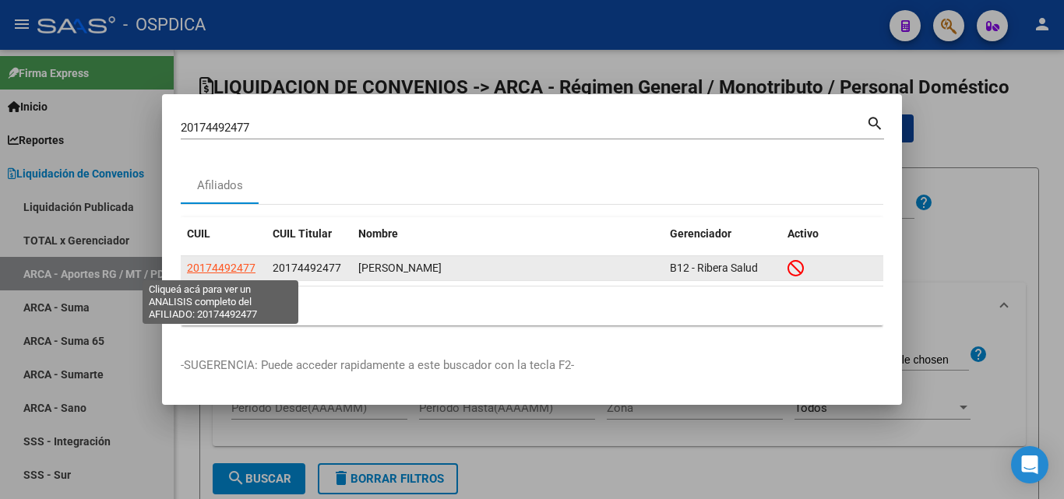
click at [225, 269] on span "20174492477" at bounding box center [221, 268] width 69 height 12
type textarea "20174492477"
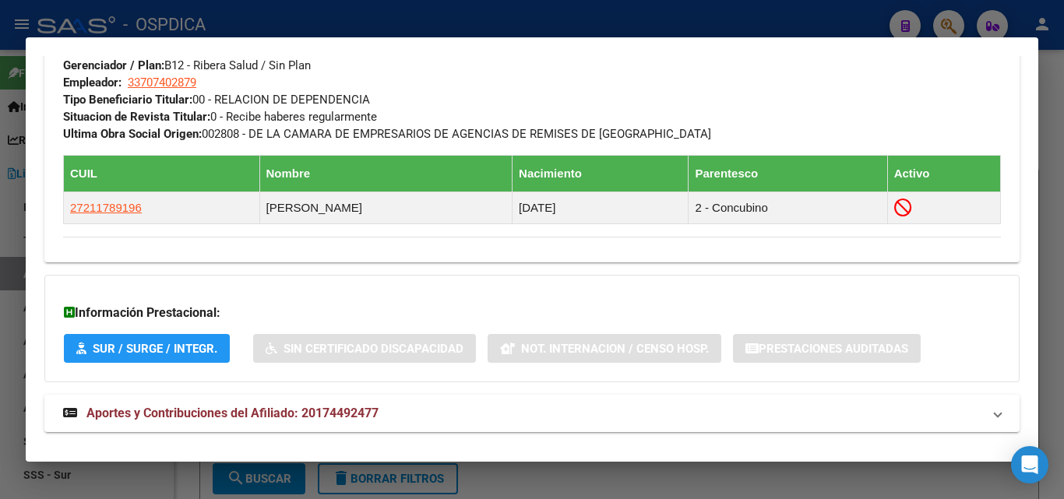
scroll to position [848, 0]
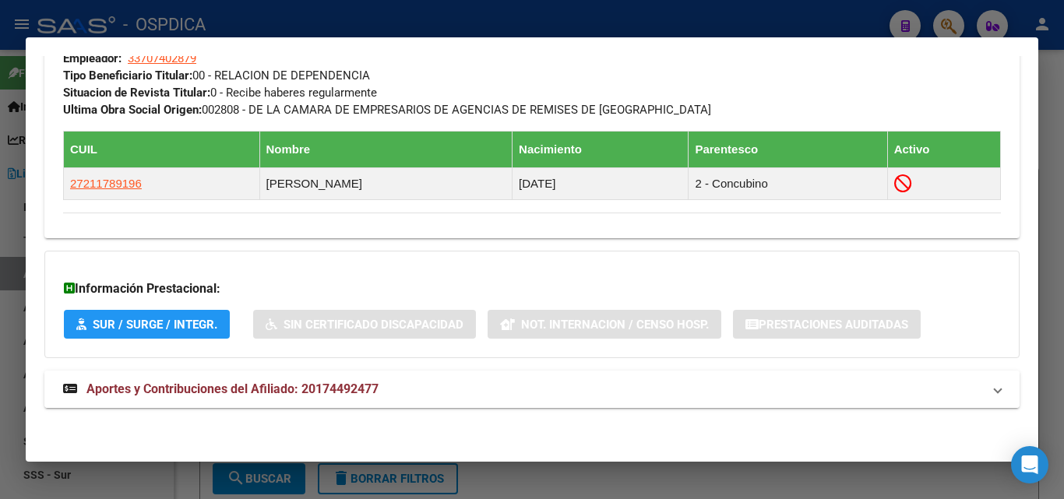
click at [162, 389] on span "Aportes y Contribuciones del Afiliado: 20174492477" at bounding box center [232, 389] width 292 height 15
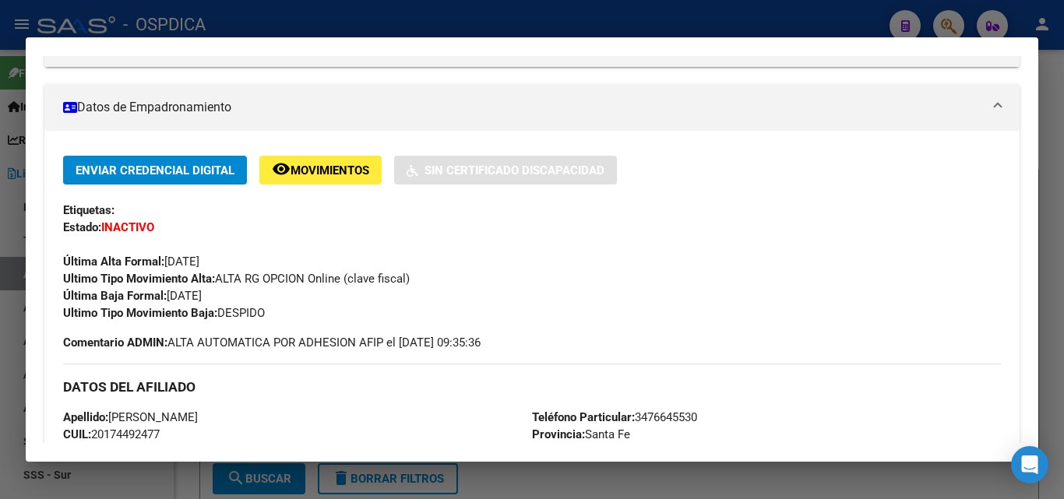
scroll to position [118, 0]
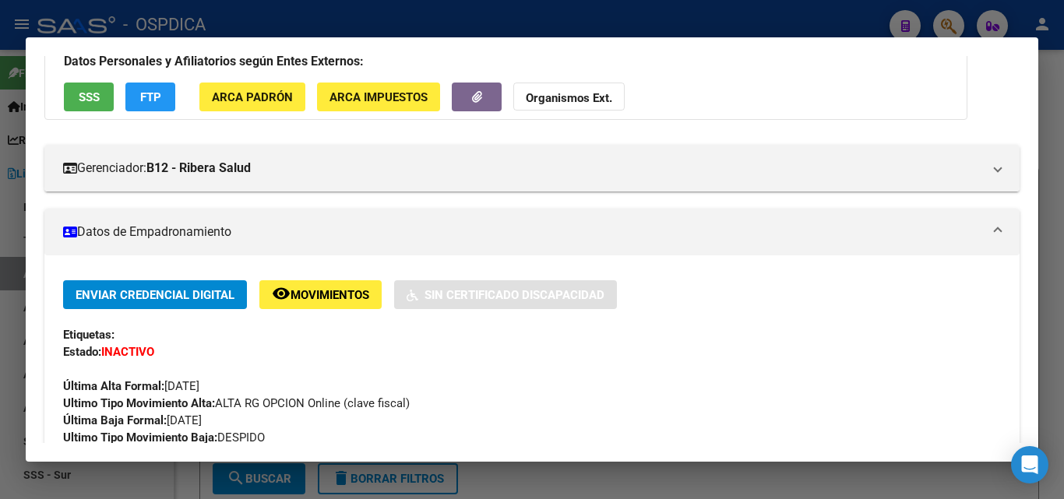
click at [441, 20] on div at bounding box center [532, 249] width 1064 height 499
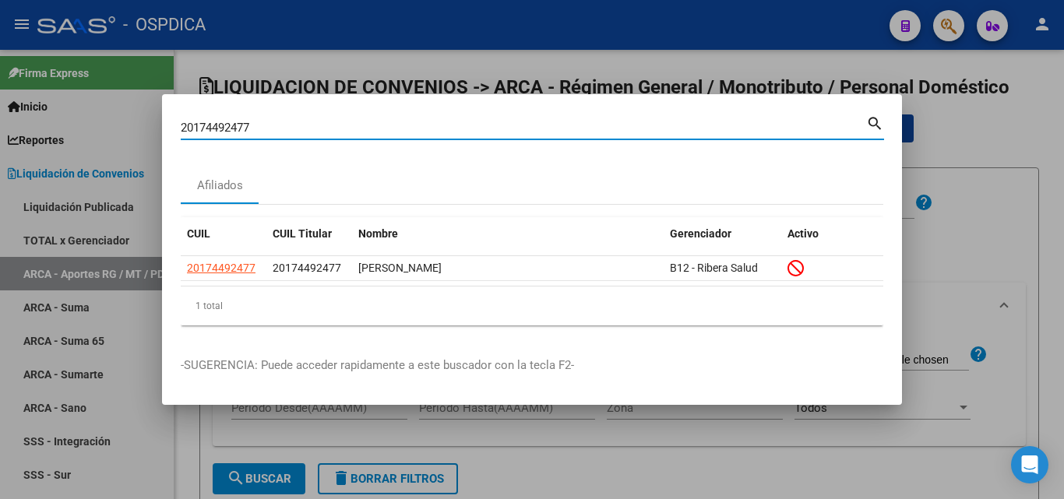
drag, startPoint x: 284, startPoint y: 121, endPoint x: 157, endPoint y: 129, distance: 128.0
click at [160, 129] on div "20174492477 Buscar (apellido, dni, cuil, nro traspaso, cuit, obra social) searc…" at bounding box center [532, 249] width 1064 height 499
paste input "22462495"
type input "20224624957"
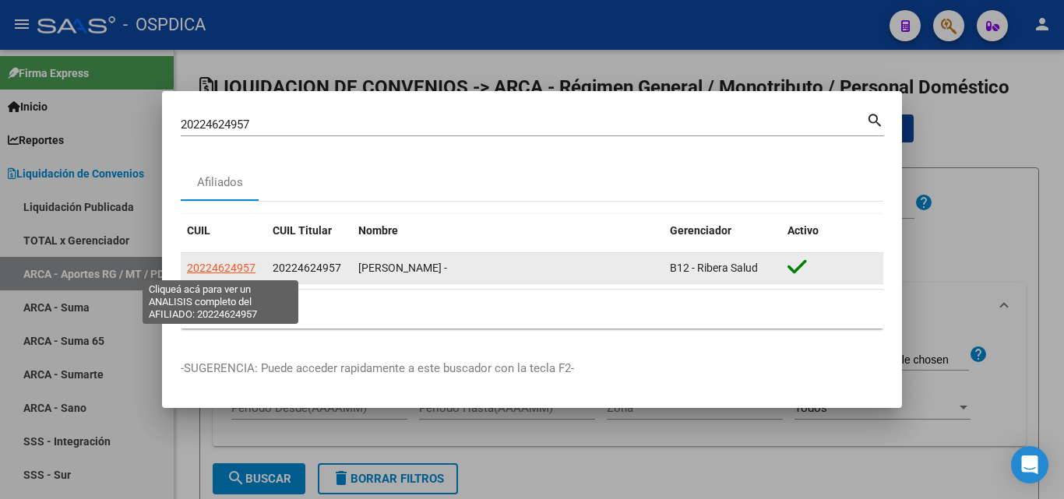
click at [230, 263] on span "20224624957" at bounding box center [221, 268] width 69 height 12
type textarea "20224624957"
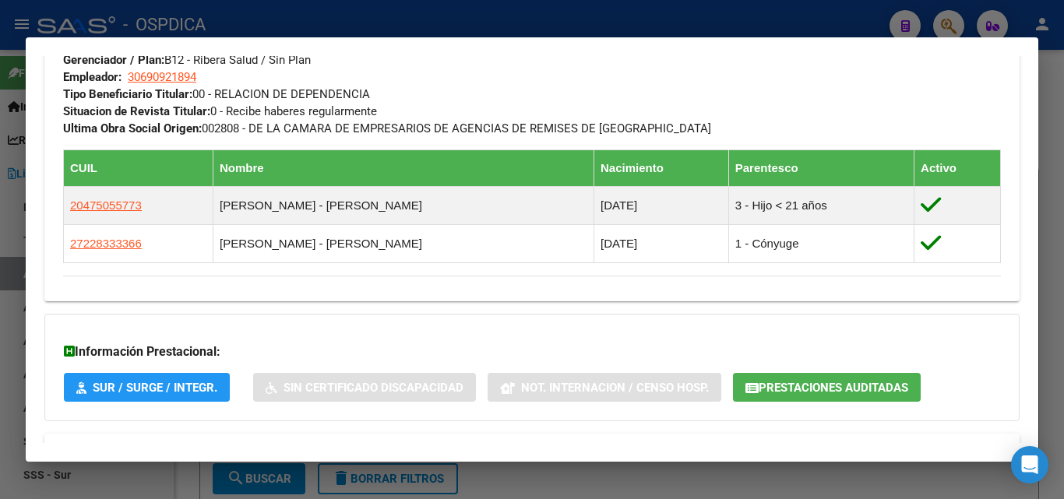
scroll to position [858, 0]
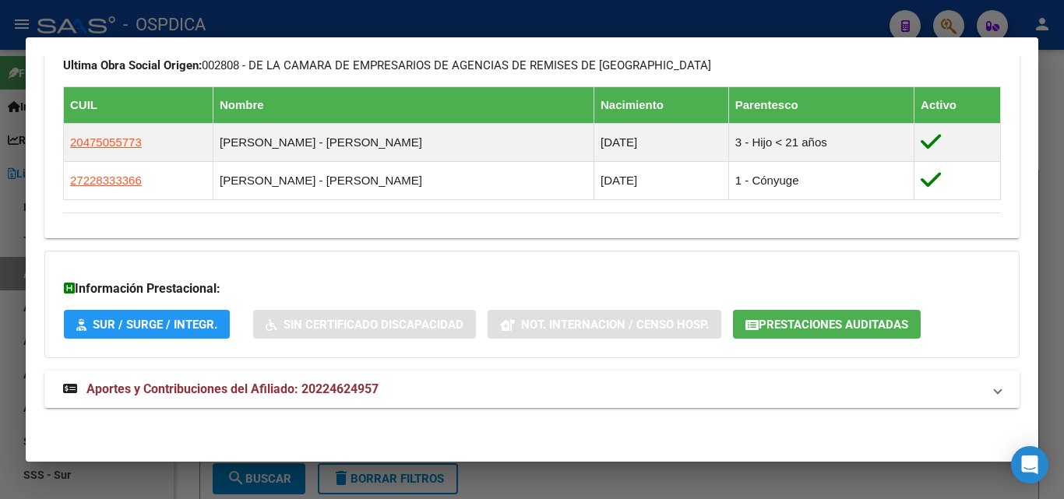
click at [255, 389] on span "Aportes y Contribuciones del Afiliado: 20224624957" at bounding box center [232, 389] width 292 height 15
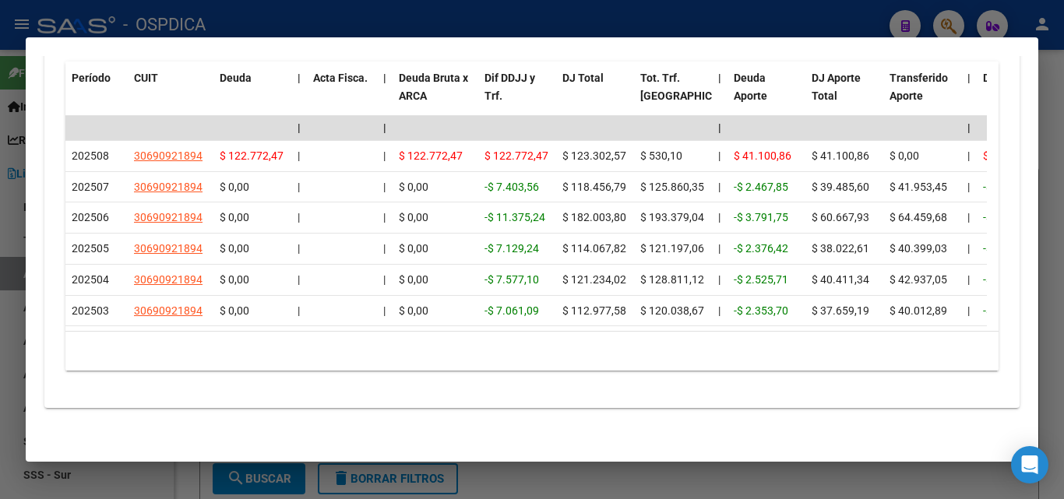
scroll to position [1501, 0]
click at [300, 16] on div at bounding box center [532, 249] width 1064 height 499
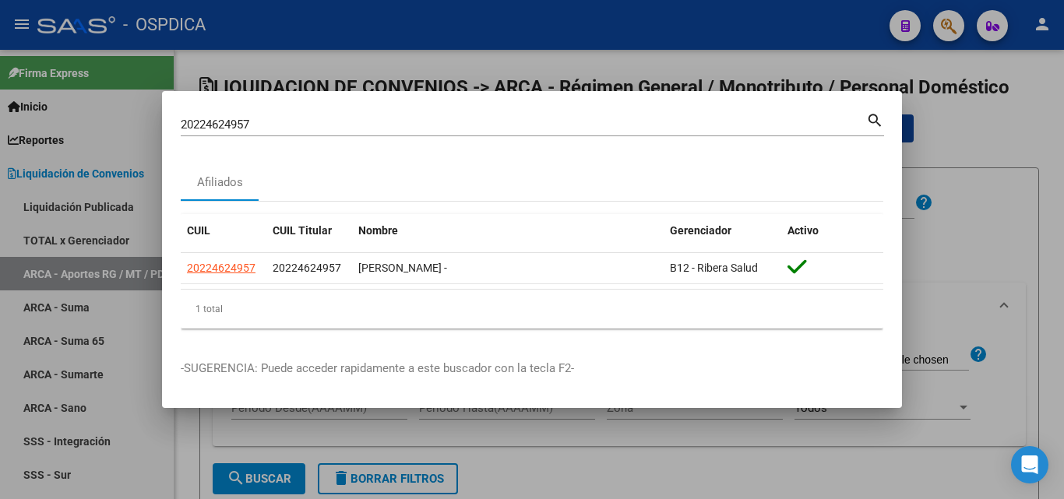
click at [82, 171] on div at bounding box center [532, 249] width 1064 height 499
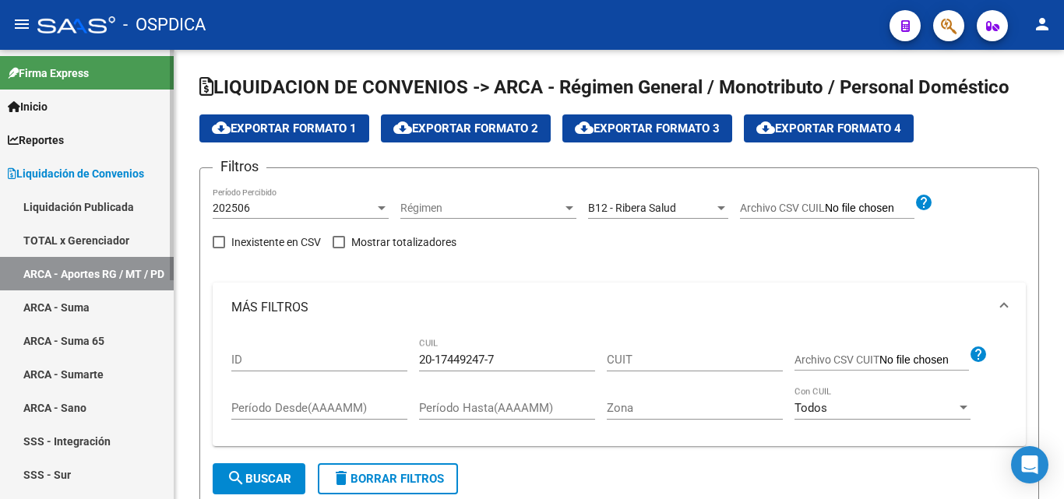
click at [84, 268] on link "ARCA - Aportes RG / MT / PD" at bounding box center [87, 273] width 174 height 33
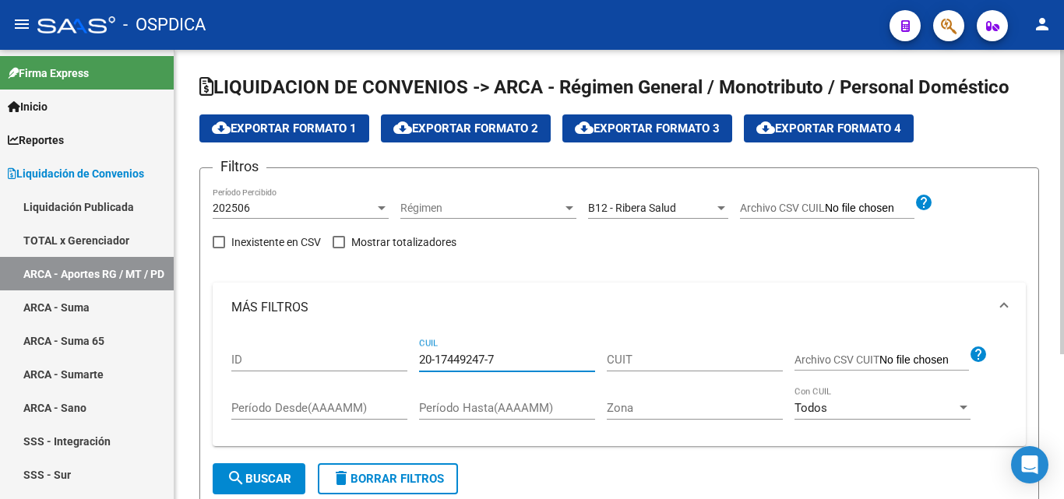
drag, startPoint x: 518, startPoint y: 364, endPoint x: 413, endPoint y: 365, distance: 104.3
click at [413, 365] on div "ID 20-17449247-7 CUIL CUIT Archivo CSV CUIT help Período Desde(AAAAMM) Período …" at bounding box center [619, 383] width 776 height 102
paste input "22462495"
type input "20-22462495-7"
click at [382, 208] on div at bounding box center [382, 208] width 8 height 4
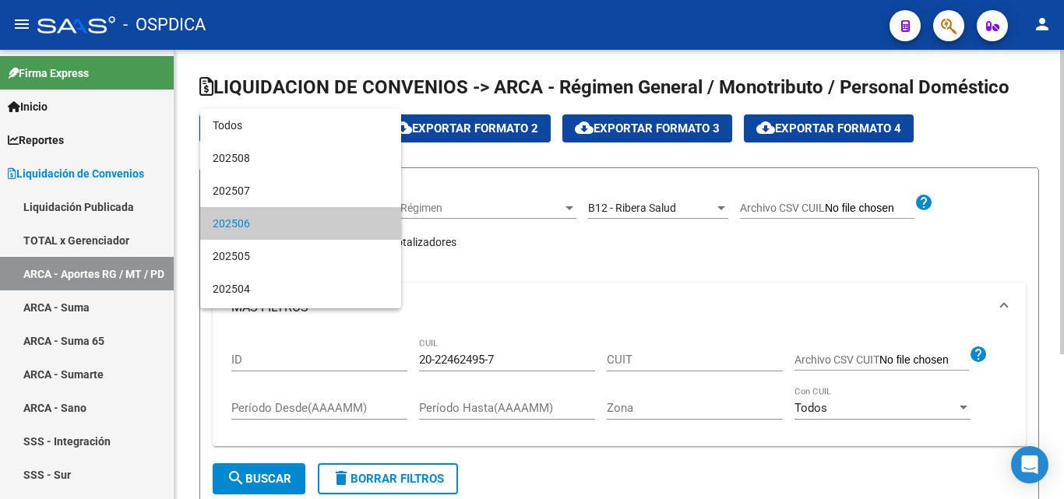
scroll to position [15, 0]
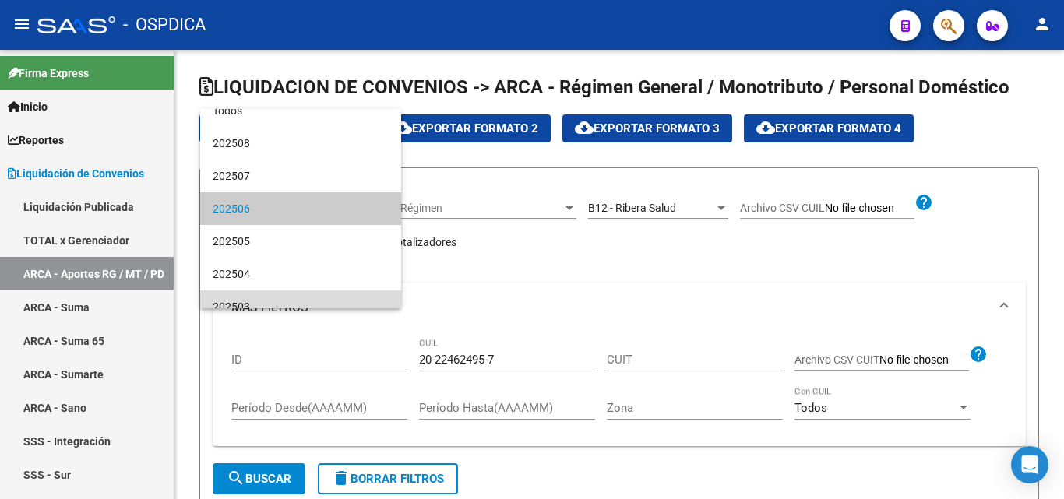
click at [330, 297] on span "202503" at bounding box center [301, 306] width 176 height 33
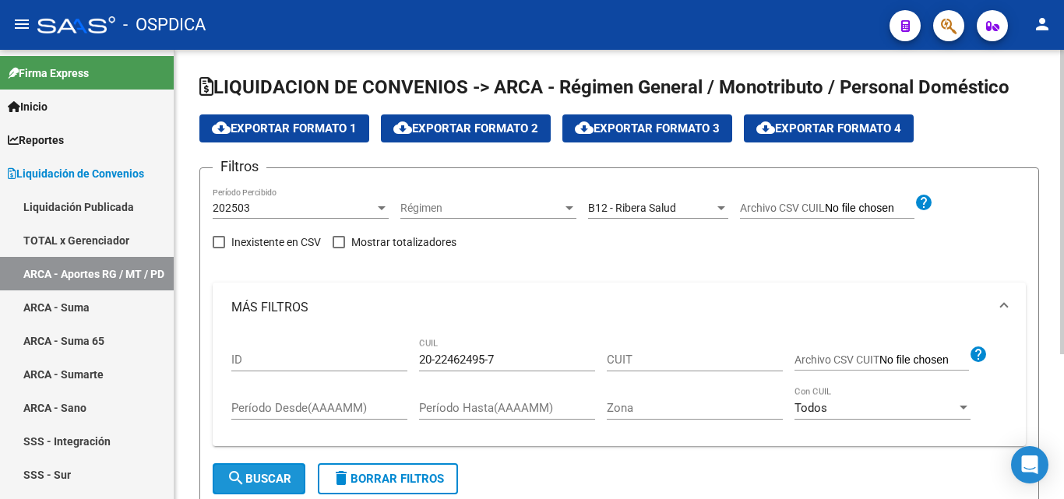
click at [263, 483] on span "search Buscar" at bounding box center [259, 479] width 65 height 14
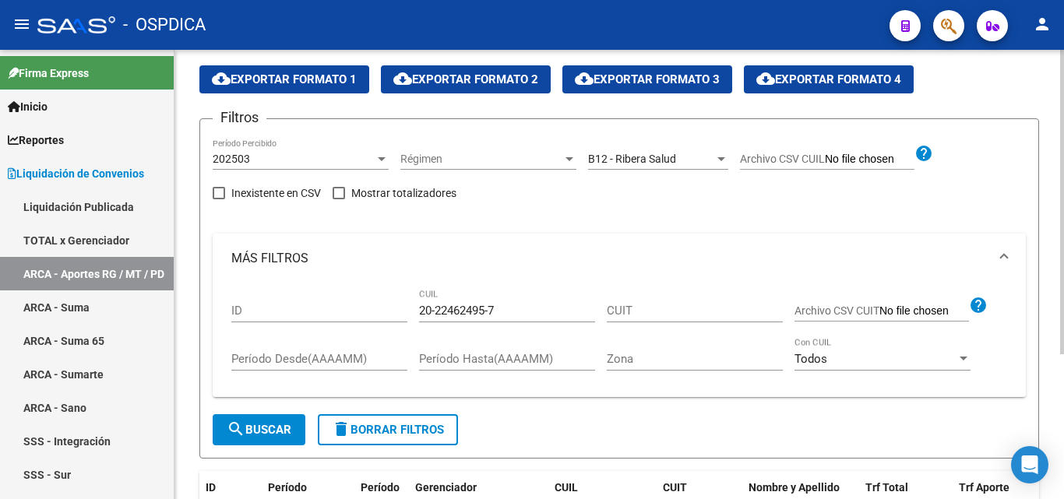
scroll to position [0, 0]
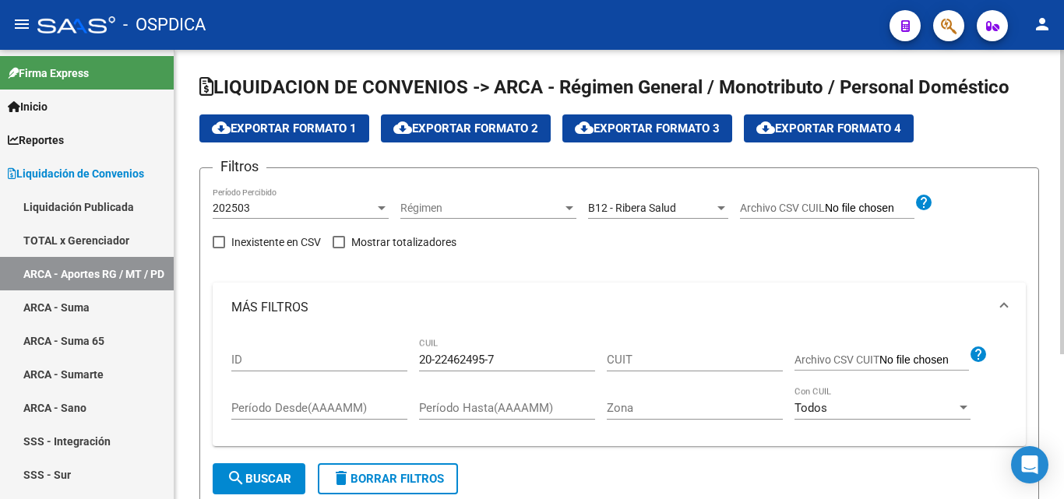
click at [382, 206] on div at bounding box center [382, 208] width 8 height 4
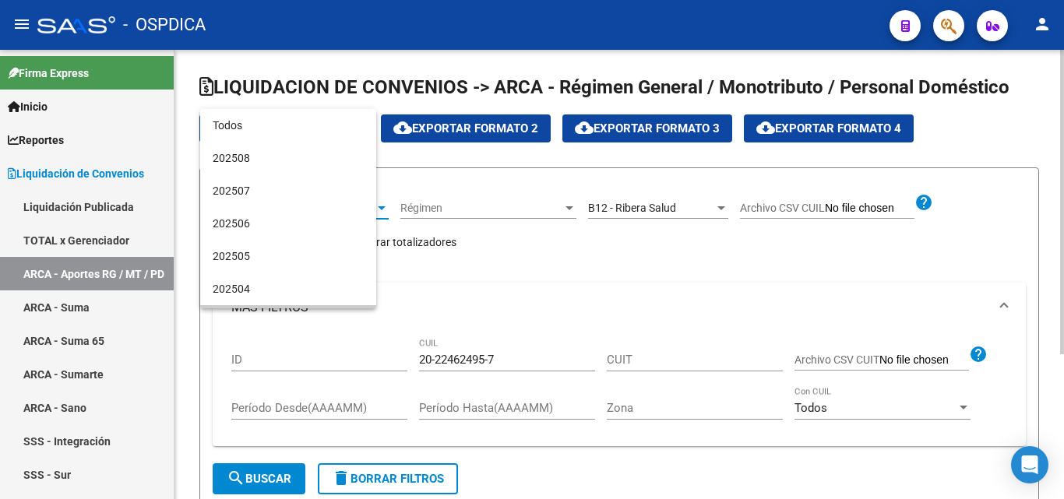
scroll to position [113, 0]
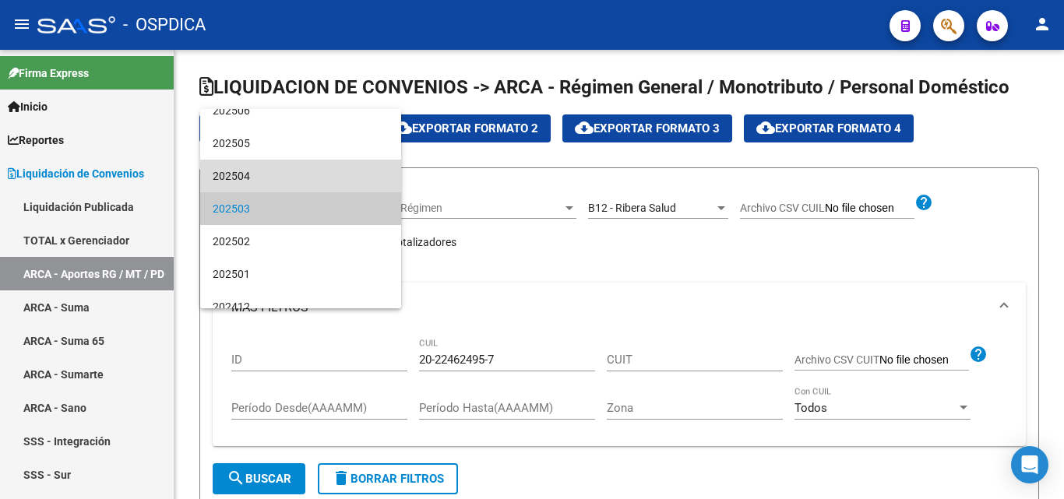
click at [333, 176] on span "202504" at bounding box center [301, 176] width 176 height 33
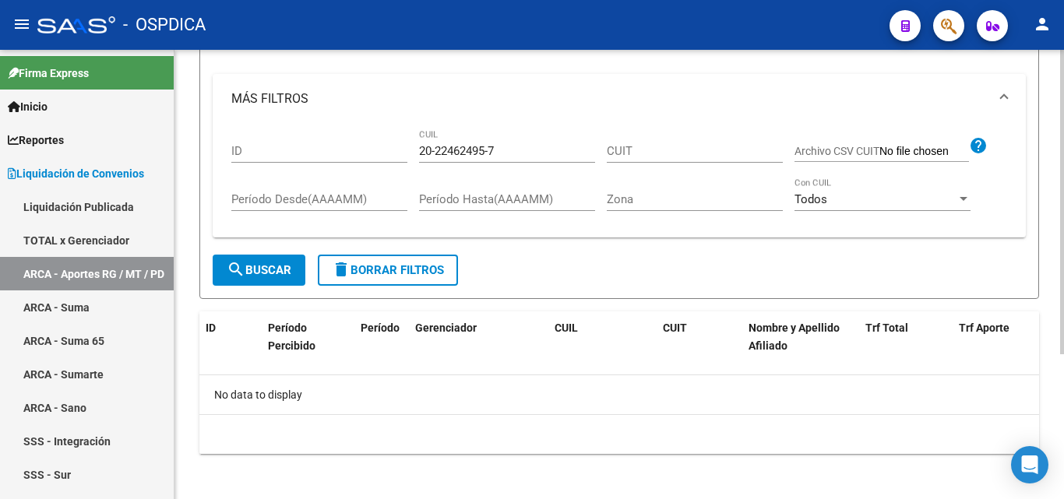
scroll to position [214, 0]
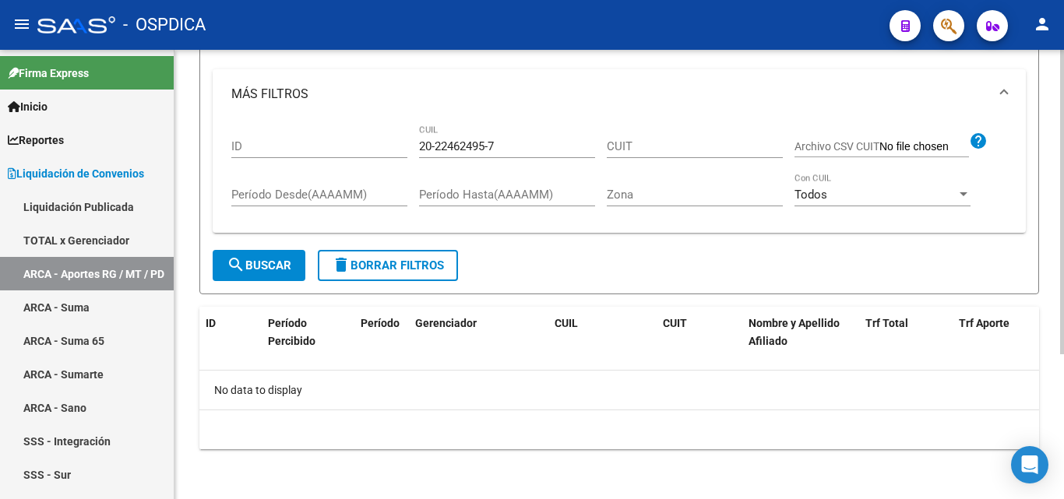
click at [255, 267] on span "search Buscar" at bounding box center [259, 266] width 65 height 14
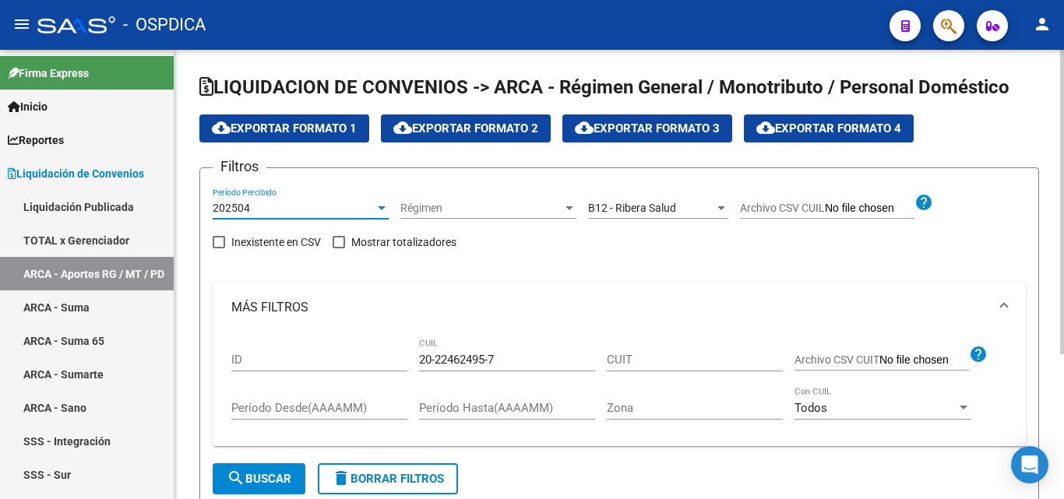
click at [380, 202] on div at bounding box center [382, 208] width 14 height 12
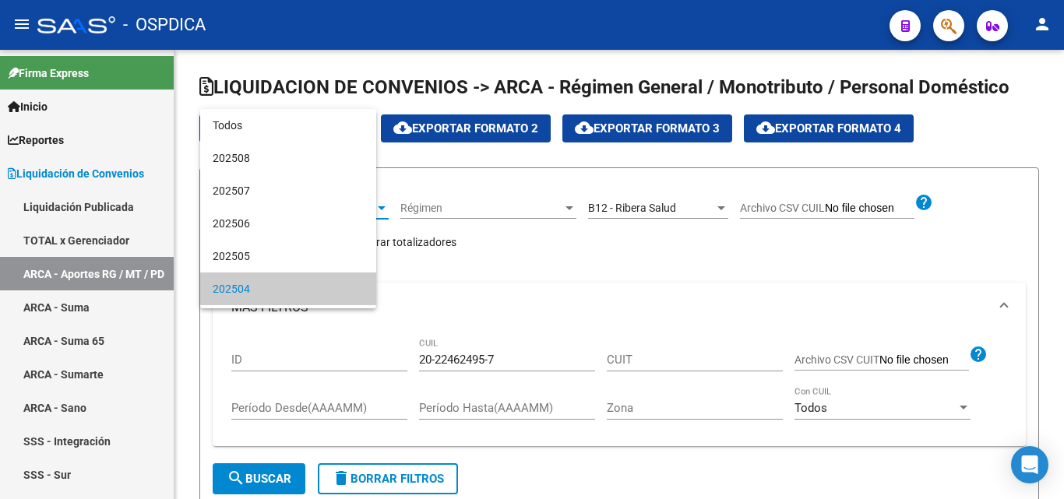
scroll to position [80, 0]
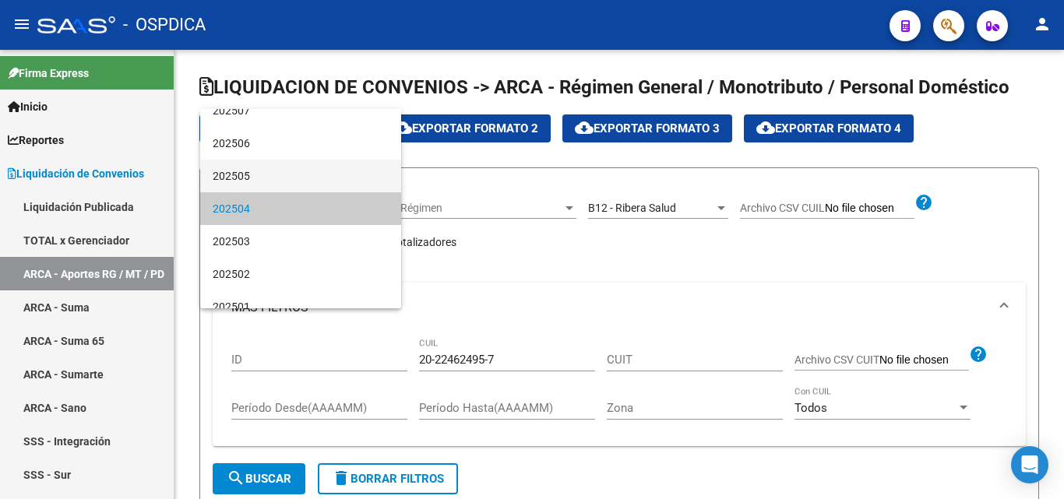
click at [290, 171] on span "202505" at bounding box center [301, 176] width 176 height 33
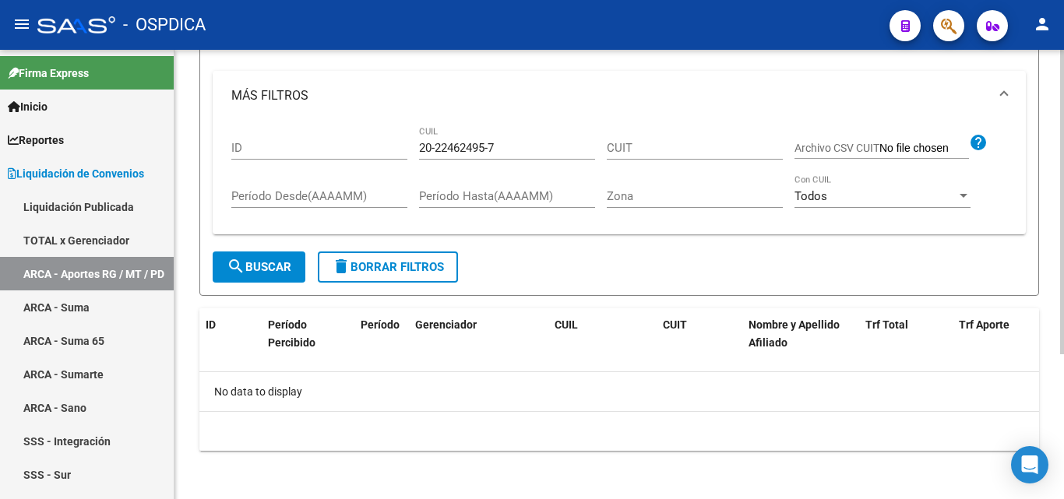
scroll to position [214, 0]
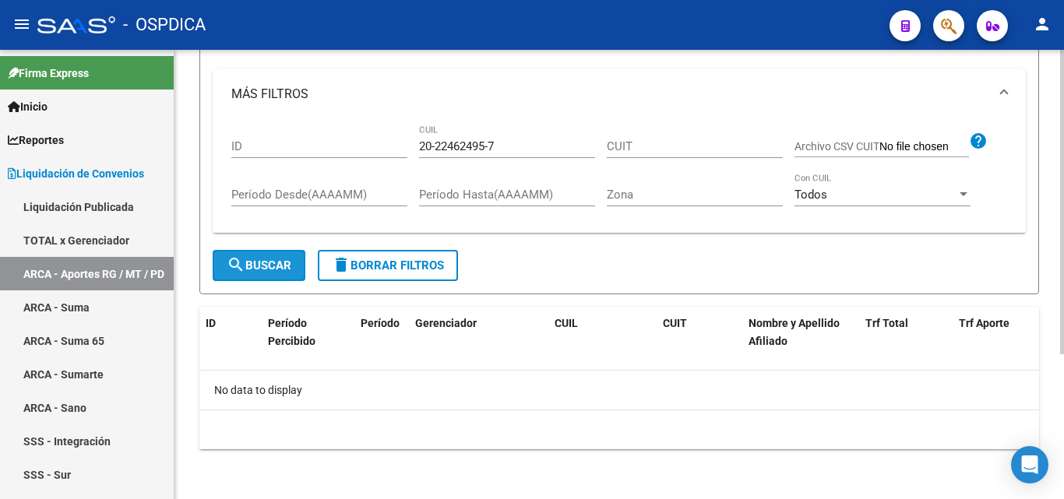
click at [273, 264] on span "search Buscar" at bounding box center [259, 266] width 65 height 14
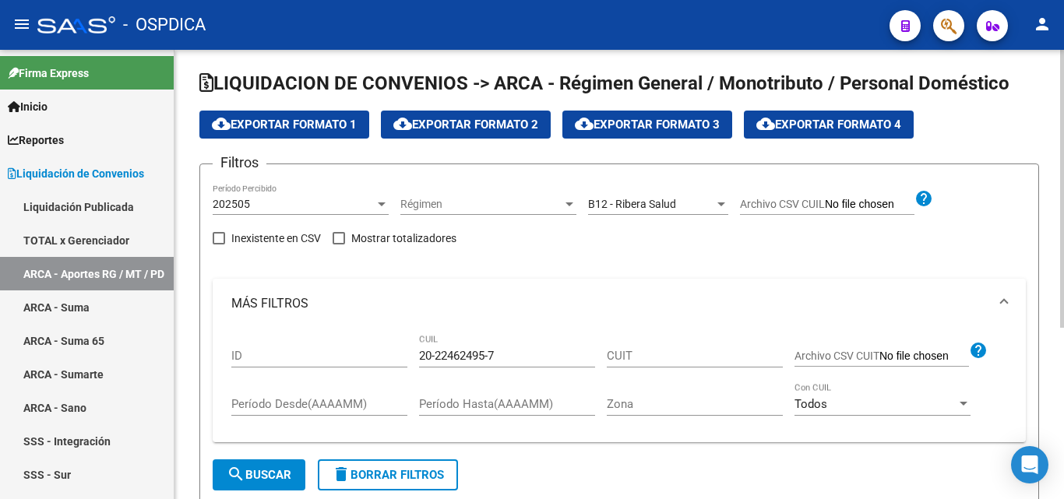
scroll to position [0, 0]
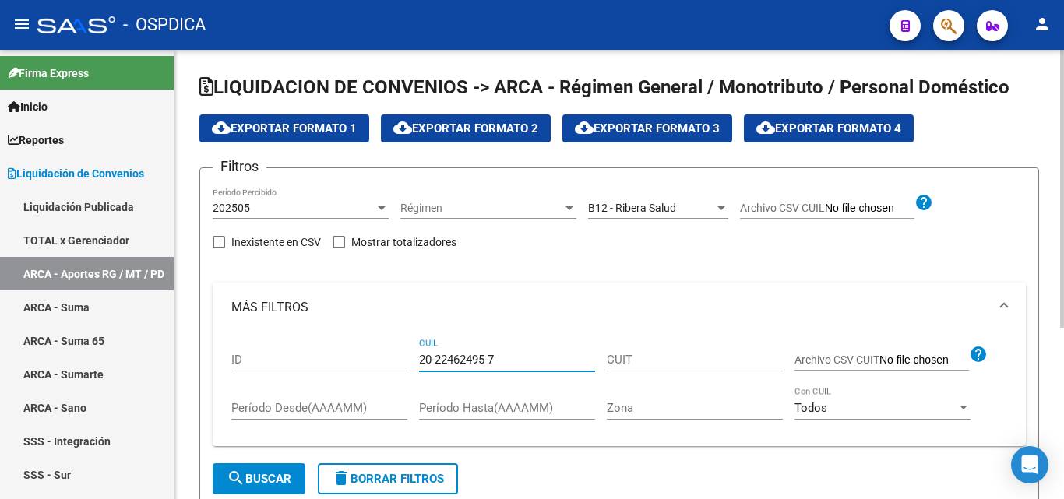
drag, startPoint x: 535, startPoint y: 357, endPoint x: 368, endPoint y: 348, distance: 167.6
click at [368, 348] on div "ID 20-22462495-7 CUIL CUIT Archivo CSV CUIT help Período Desde(AAAAMM) Período …" at bounding box center [619, 383] width 776 height 102
click at [890, 206] on input "Archivo CSV CUIL" at bounding box center [870, 209] width 90 height 14
type input "C:\fakepath\VENTAS [DATE].csv"
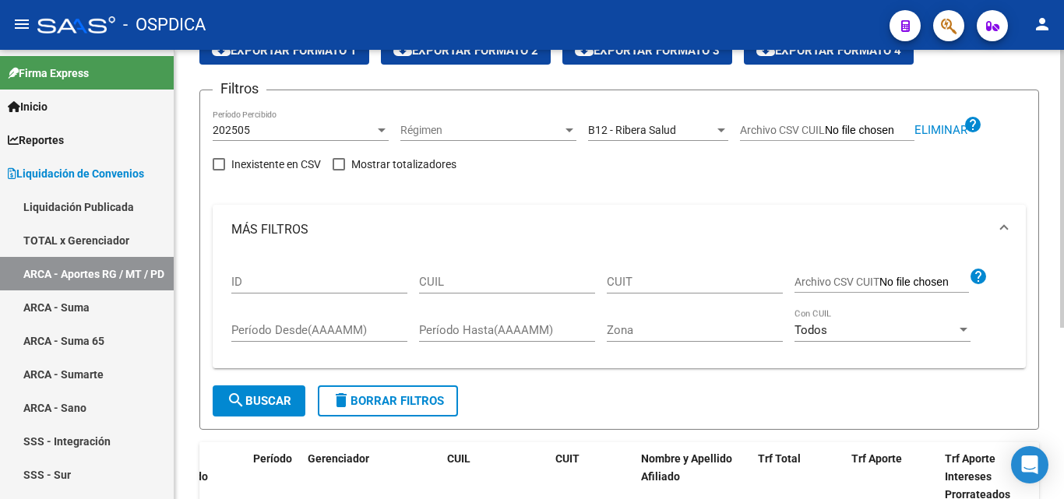
scroll to position [156, 0]
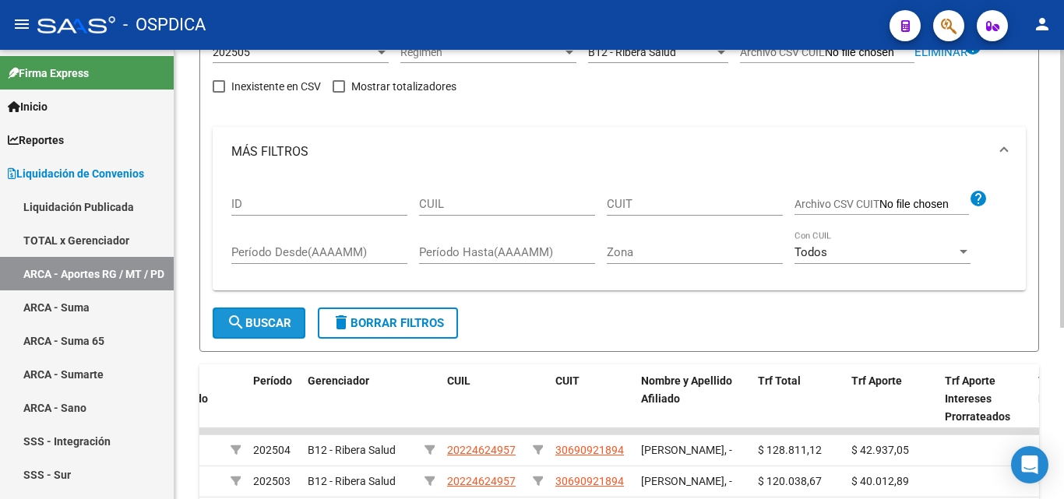
click at [277, 322] on span "search Buscar" at bounding box center [259, 323] width 65 height 14
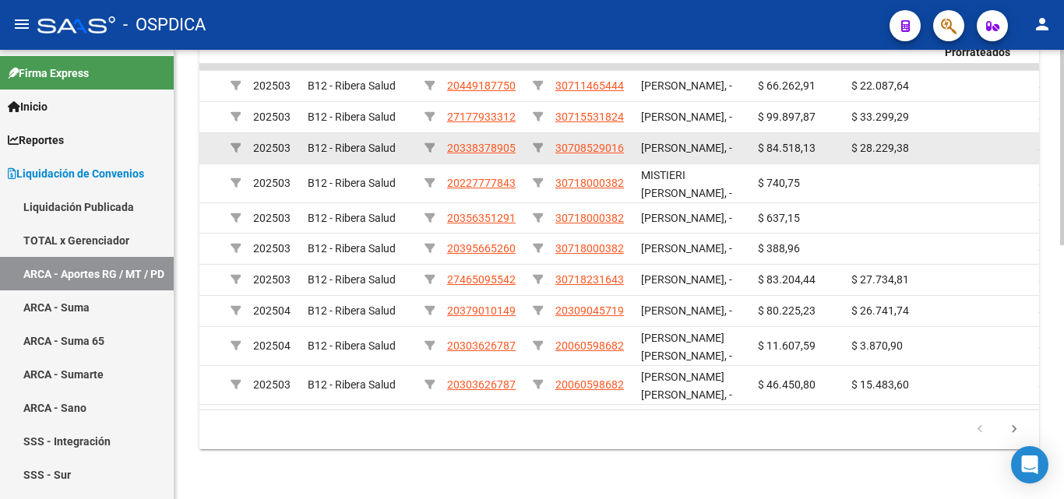
scroll to position [582, 0]
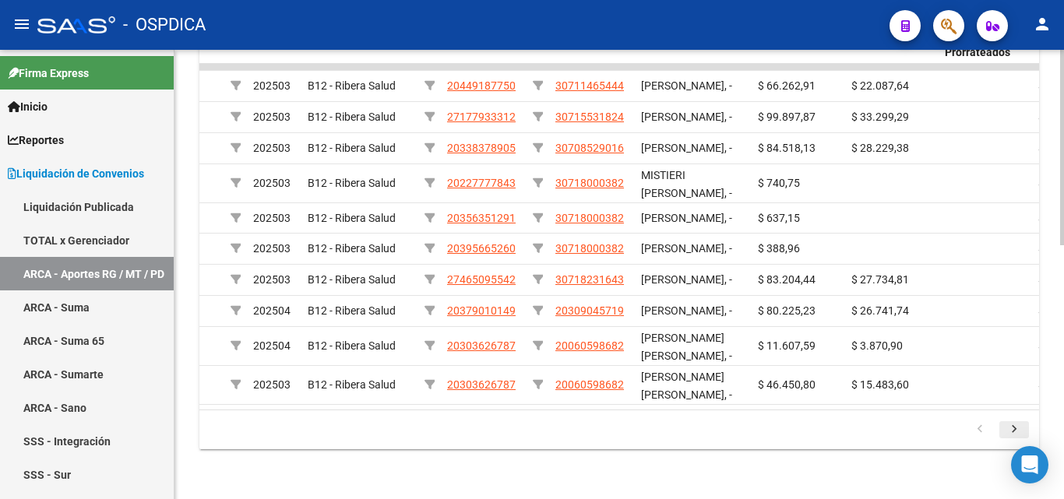
click at [1018, 429] on icon "go to next page" at bounding box center [1014, 431] width 20 height 19
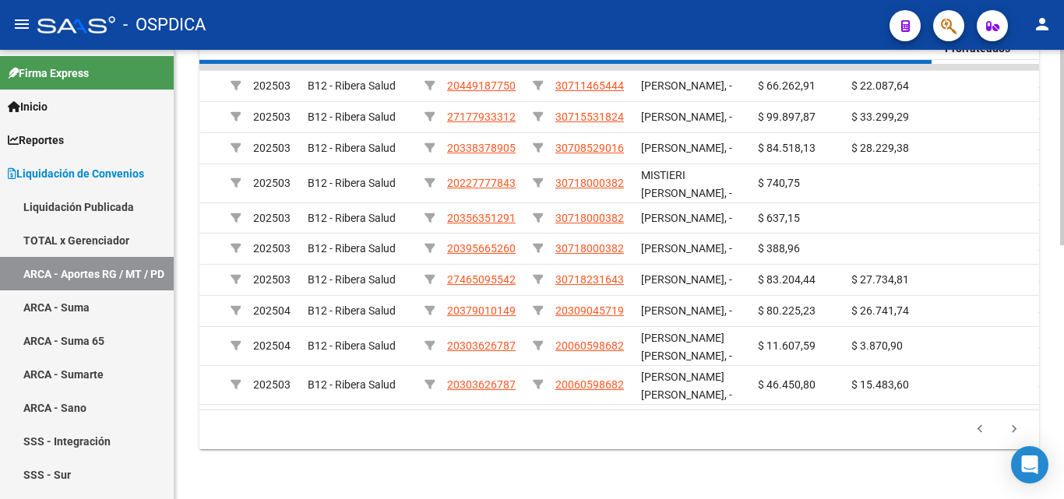
click at [981, 429] on div "179.769.313.486.231.570.000.000.000.000.000.000.000.000.000.000.000.000.000.000…" at bounding box center [618, 429] width 839 height 39
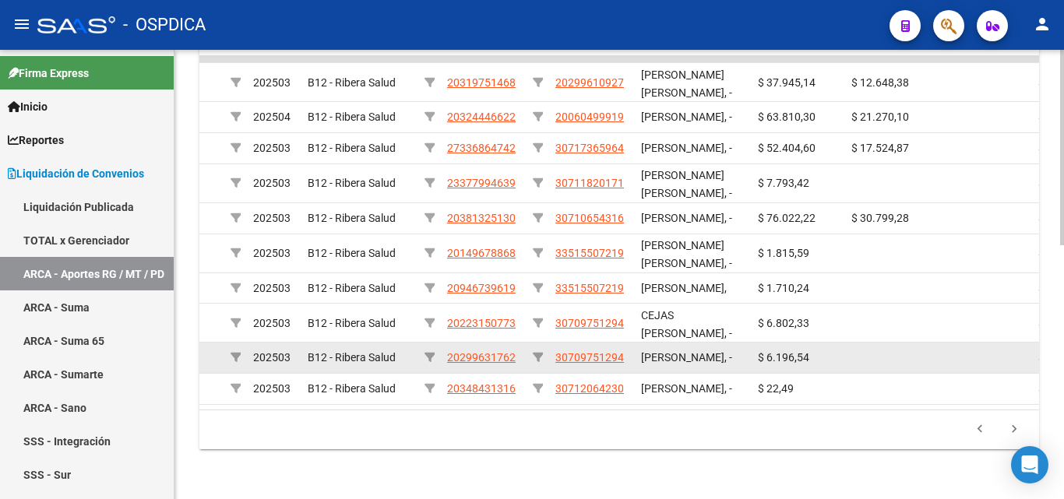
scroll to position [2, 0]
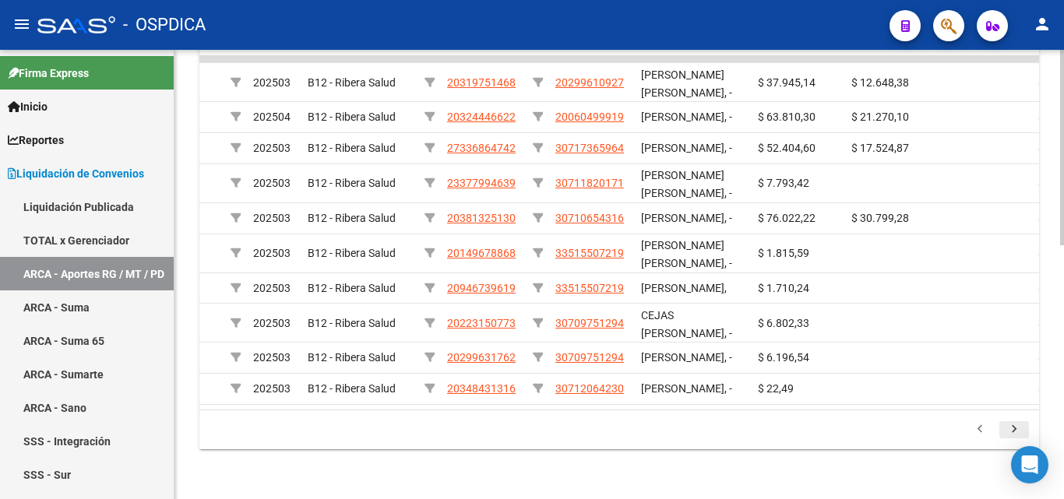
click at [1017, 424] on icon "go to next page" at bounding box center [1014, 431] width 20 height 19
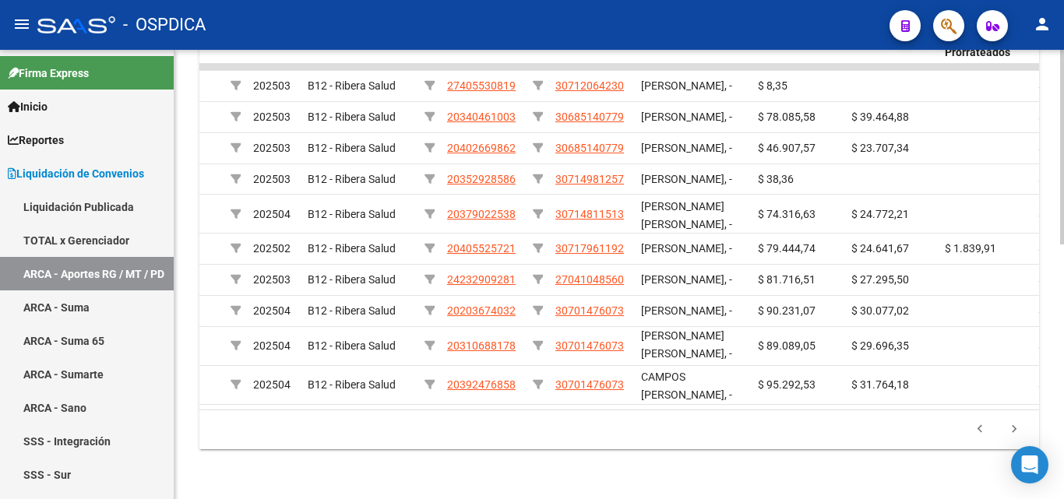
scroll to position [589, 0]
click at [984, 429] on icon "go to previous page" at bounding box center [979, 431] width 20 height 19
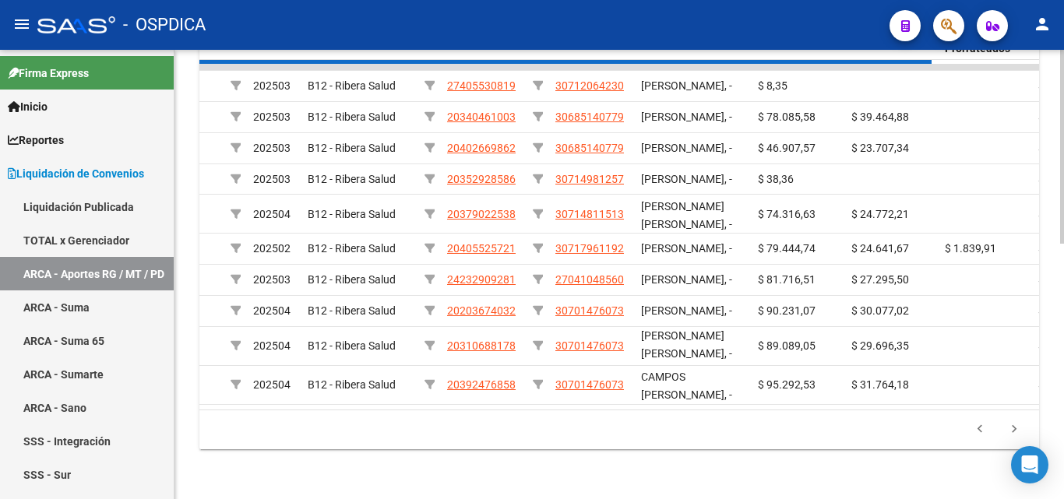
click at [980, 429] on div "179.769.313.486.231.570.000.000.000.000.000.000.000.000.000.000.000.000.000.000…" at bounding box center [618, 429] width 839 height 39
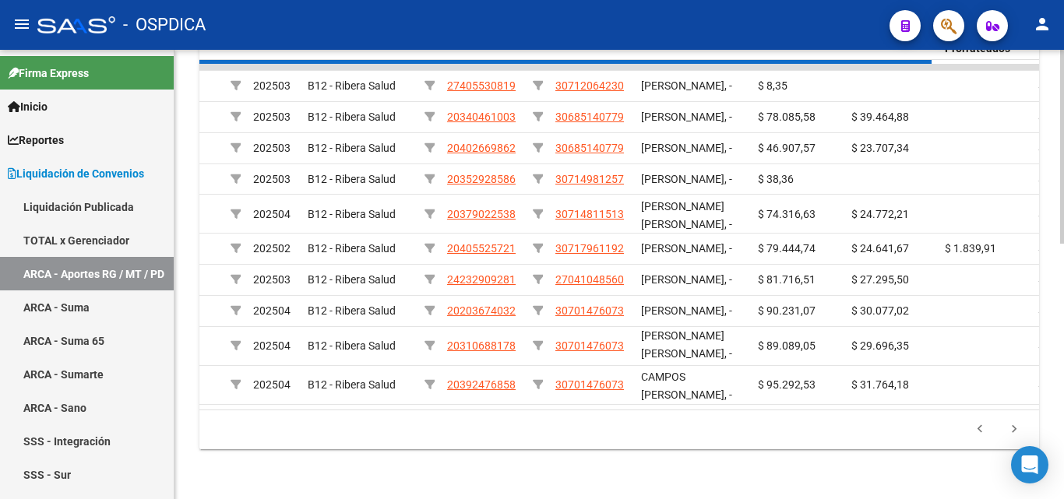
click at [980, 429] on div "179.769.313.486.231.570.000.000.000.000.000.000.000.000.000.000.000.000.000.000…" at bounding box center [618, 429] width 839 height 39
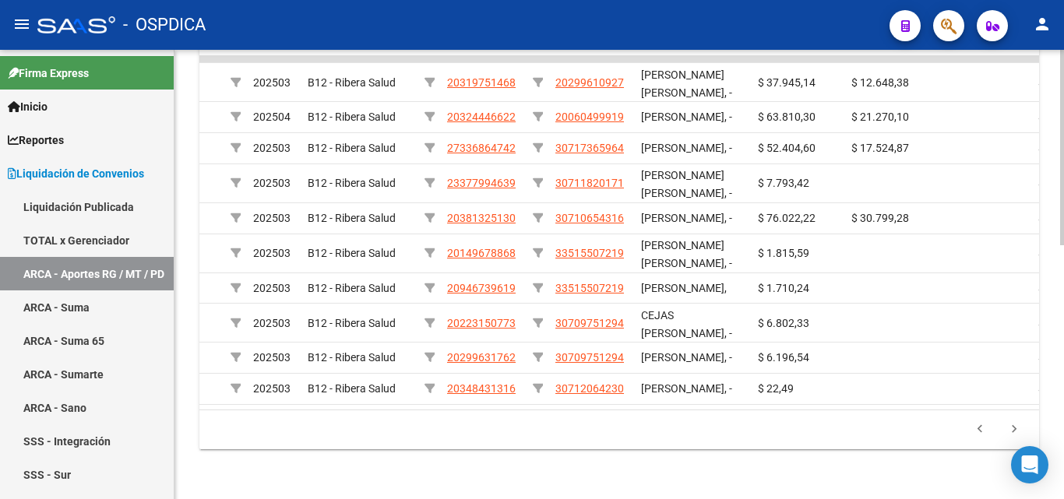
scroll to position [0, 0]
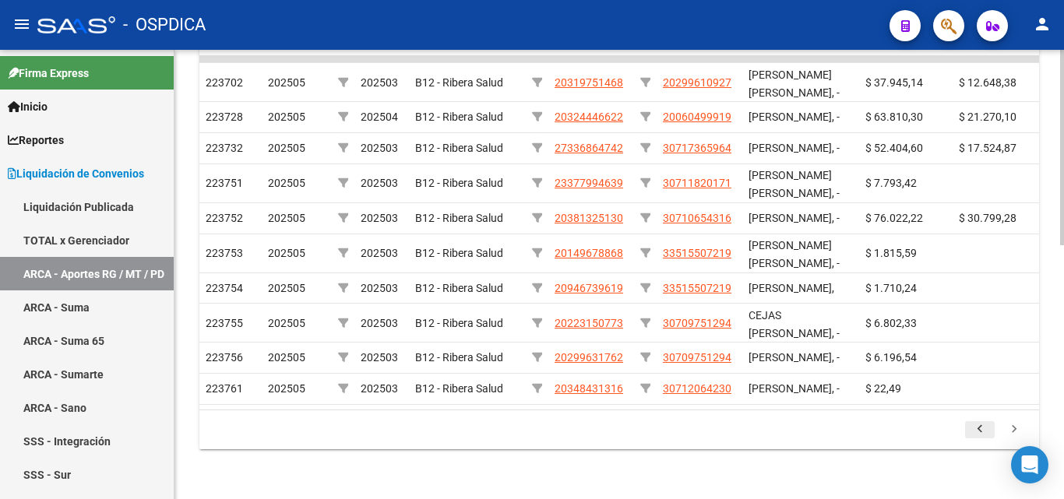
click at [979, 425] on icon "go to previous page" at bounding box center [979, 431] width 20 height 19
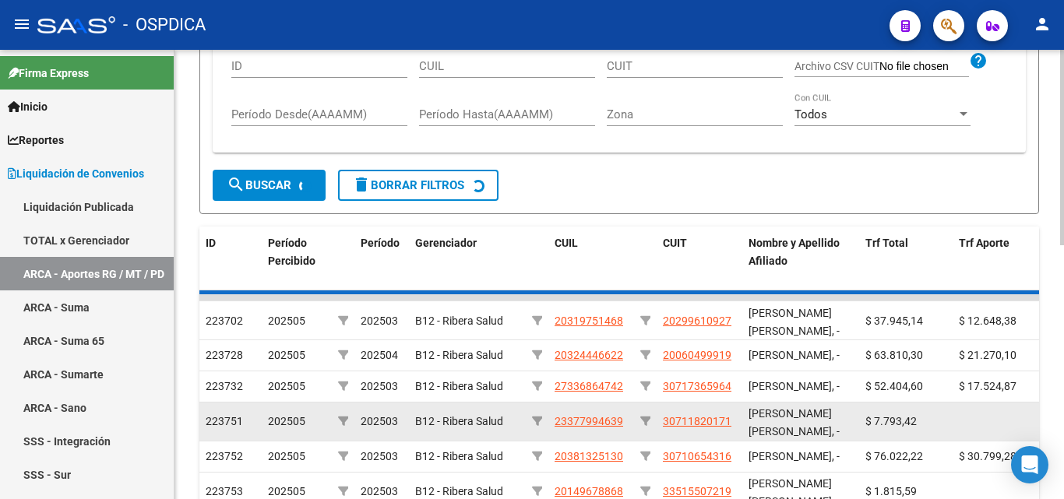
scroll to position [274, 0]
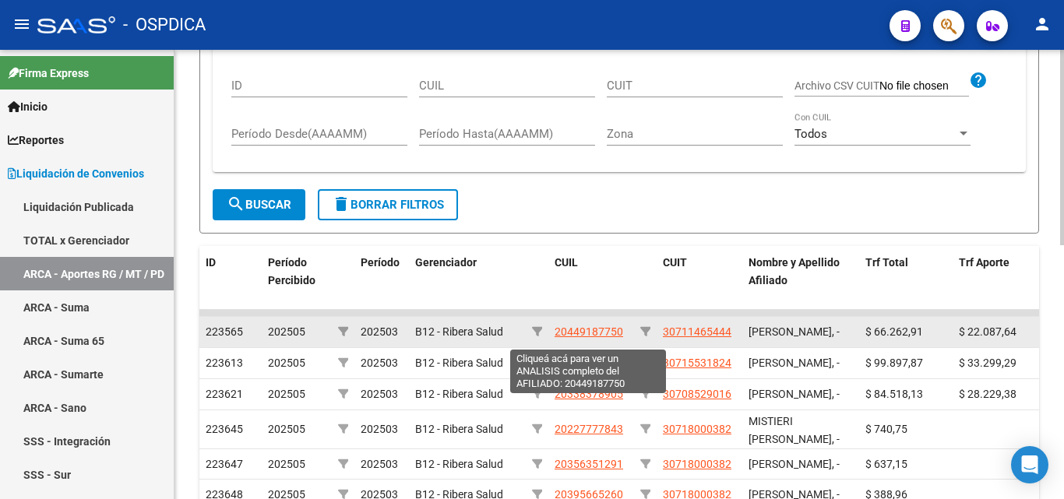
click at [589, 332] on span "20449187750" at bounding box center [588, 331] width 69 height 12
type textarea "20449187750"
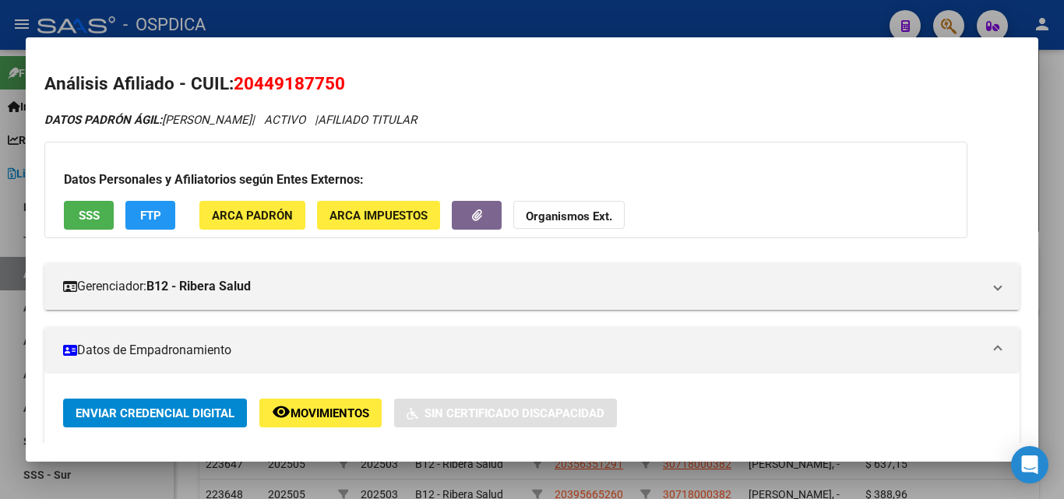
click at [610, 17] on div at bounding box center [532, 249] width 1064 height 499
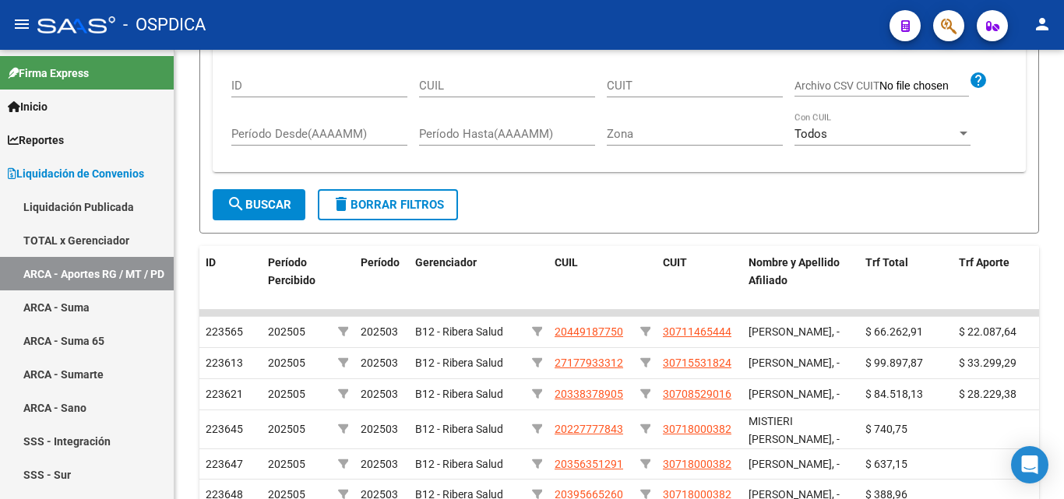
drag, startPoint x: 575, startPoint y: 332, endPoint x: 548, endPoint y: 11, distance: 322.7
click at [548, 11] on div "- OSPDICA" at bounding box center [456, 25] width 839 height 34
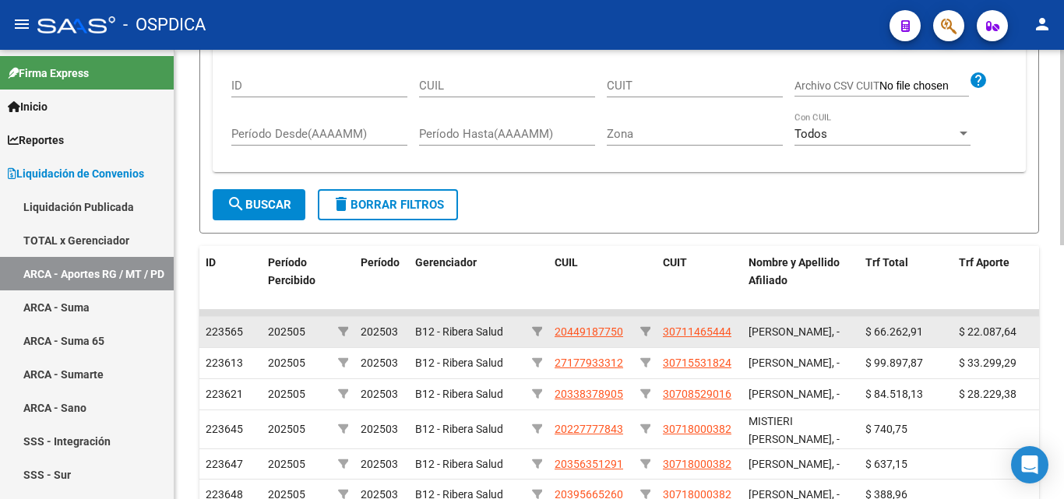
drag, startPoint x: 556, startPoint y: 339, endPoint x: 619, endPoint y: 346, distance: 63.5
click at [619, 341] on app-link-go-to "20449187750" at bounding box center [588, 332] width 69 height 18
copy span "20449187750"
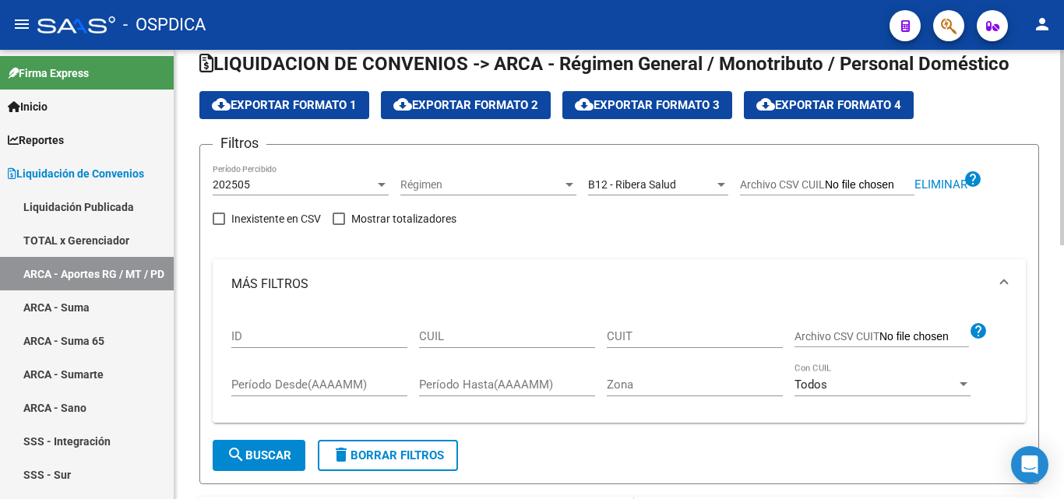
scroll to position [0, 0]
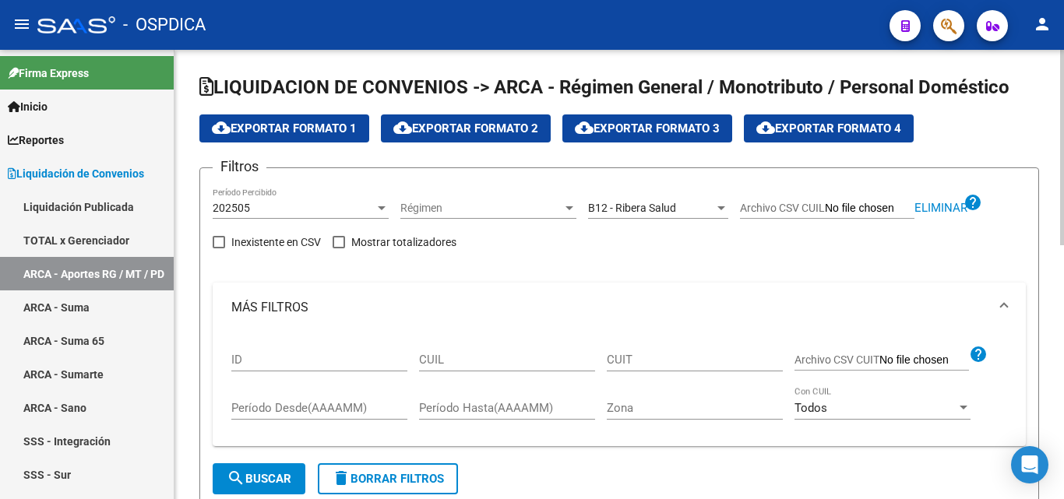
click at [340, 124] on span "cloud_download Exportar Formato 1" at bounding box center [284, 128] width 145 height 14
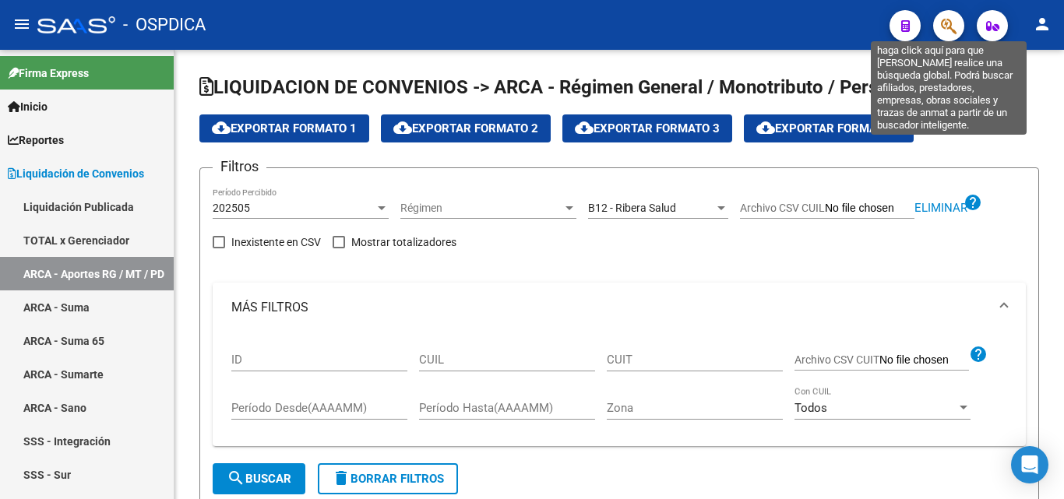
click at [948, 26] on icon "button" at bounding box center [949, 26] width 16 height 18
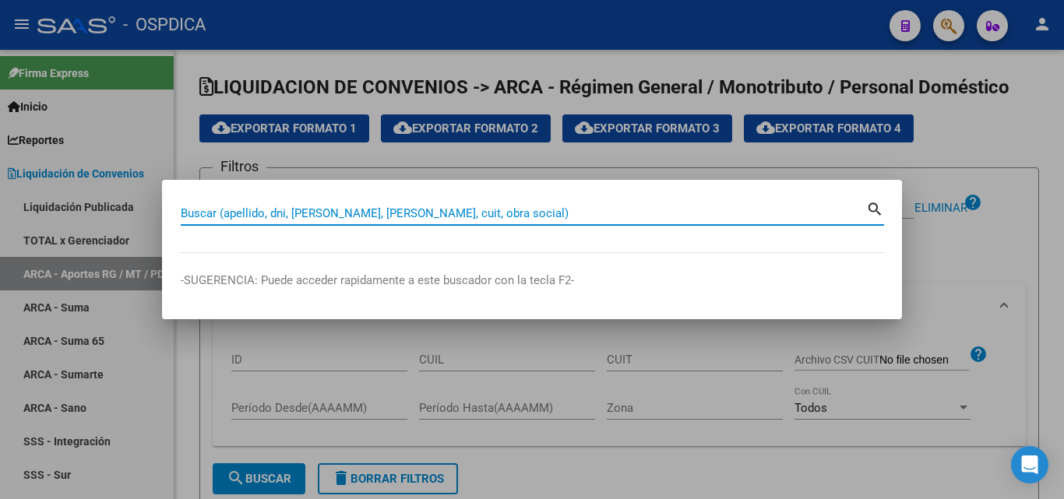
paste input "20182151077"
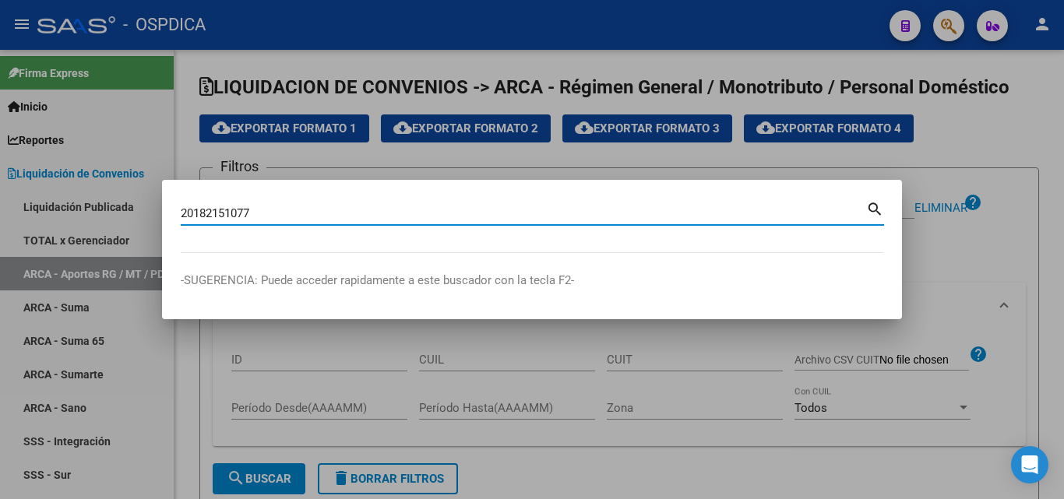
type input "20182151077"
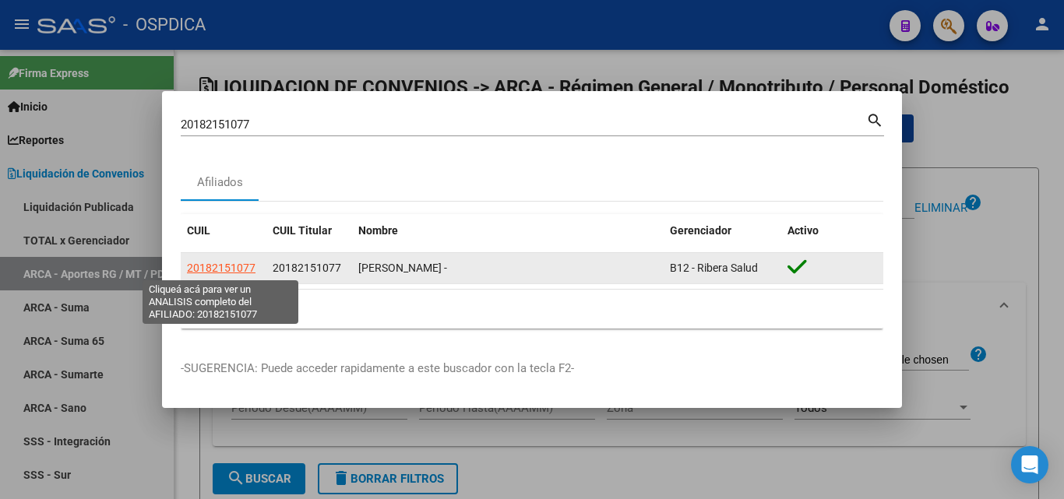
click at [230, 268] on span "20182151077" at bounding box center [221, 268] width 69 height 12
type textarea "20182151077"
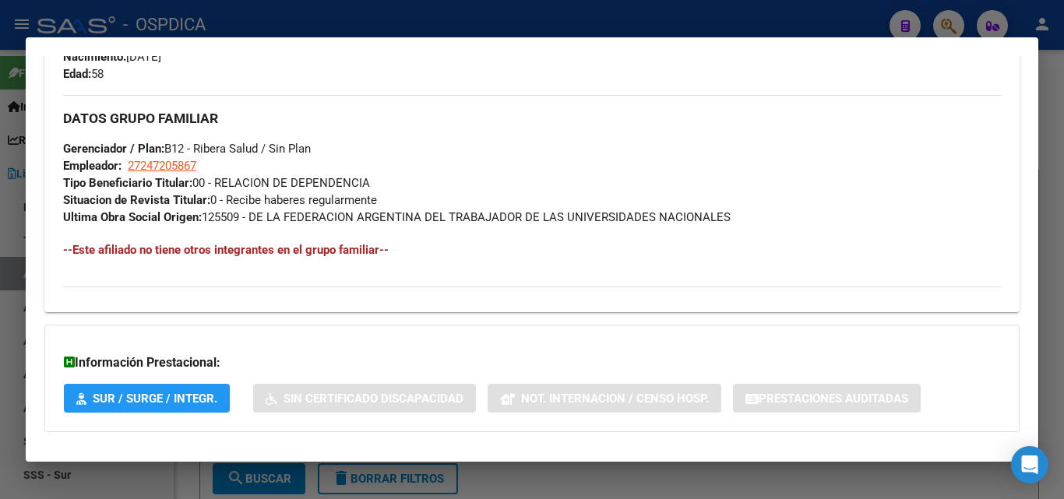
scroll to position [780, 0]
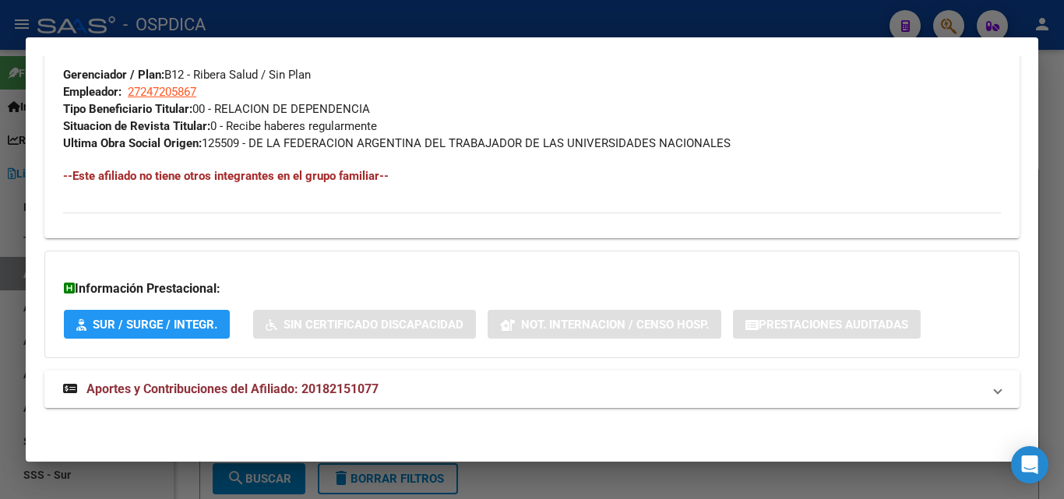
click at [209, 382] on span "Aportes y Contribuciones del Afiliado: 20182151077" at bounding box center [232, 389] width 292 height 15
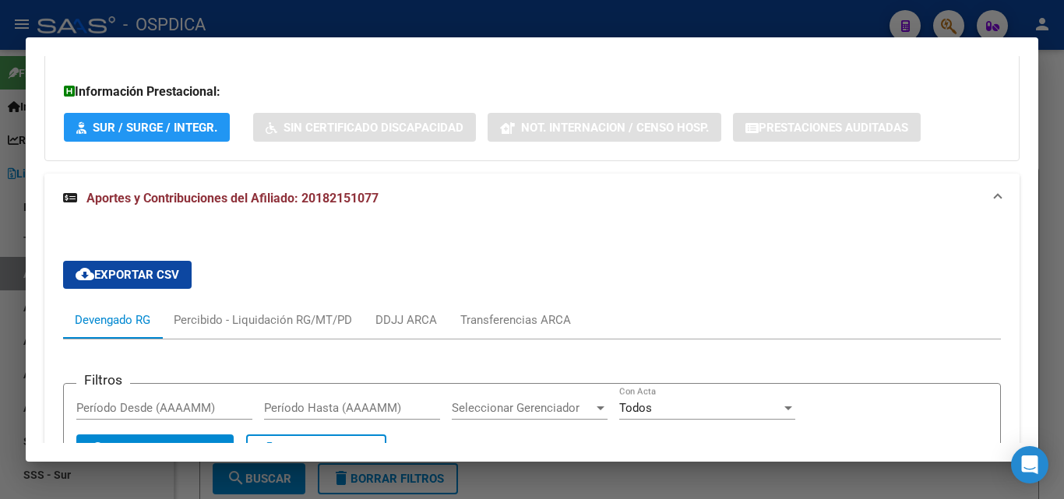
scroll to position [1455, 0]
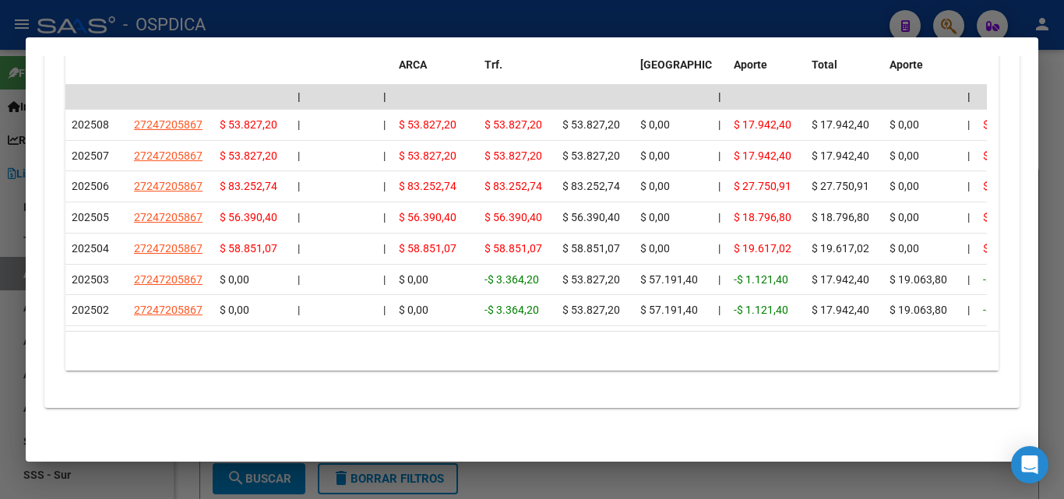
click at [574, 15] on div at bounding box center [532, 249] width 1064 height 499
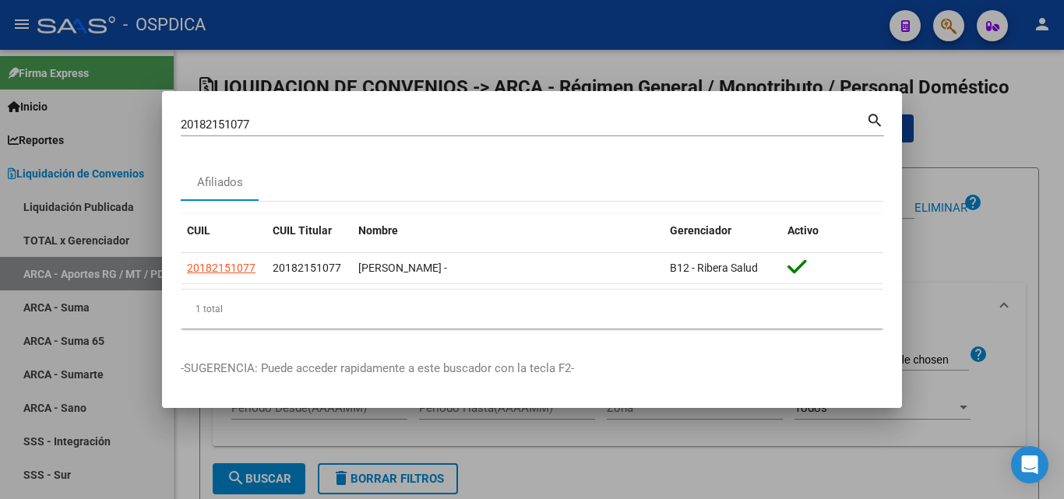
click at [516, 79] on div at bounding box center [532, 249] width 1064 height 499
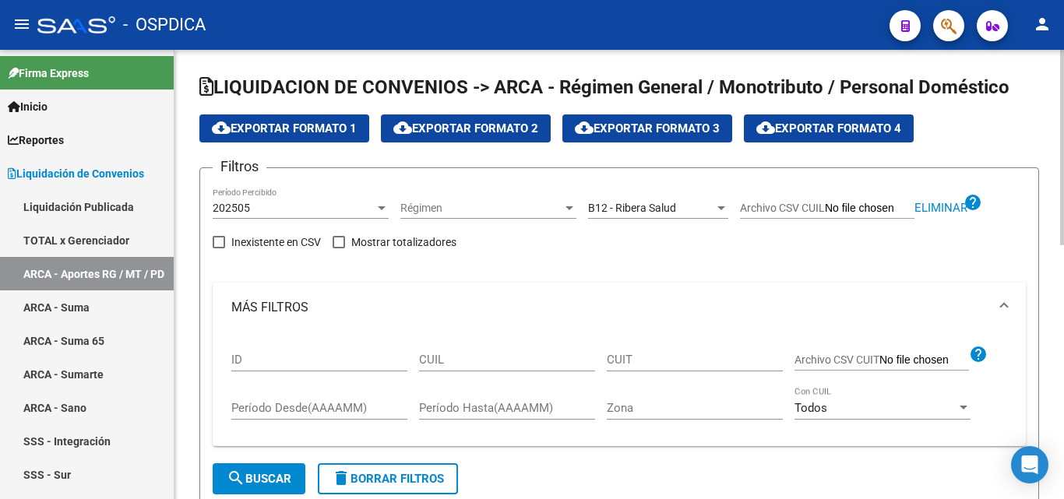
click at [375, 203] on div at bounding box center [382, 208] width 14 height 12
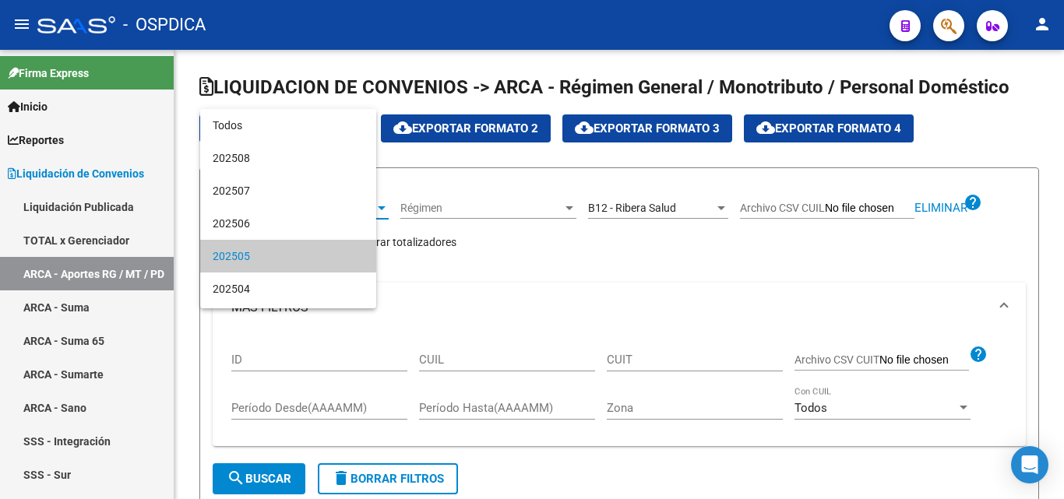
scroll to position [47, 0]
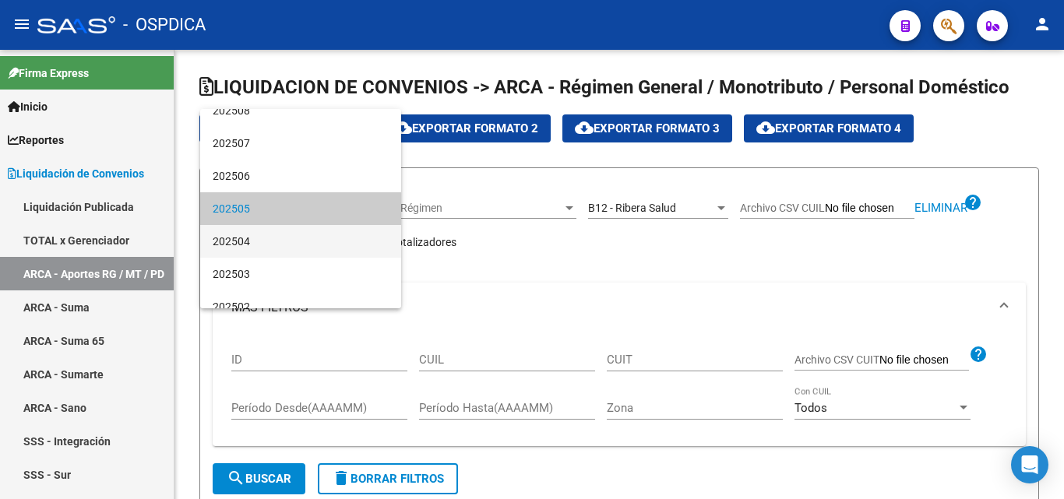
click at [305, 237] on span "202504" at bounding box center [301, 241] width 176 height 33
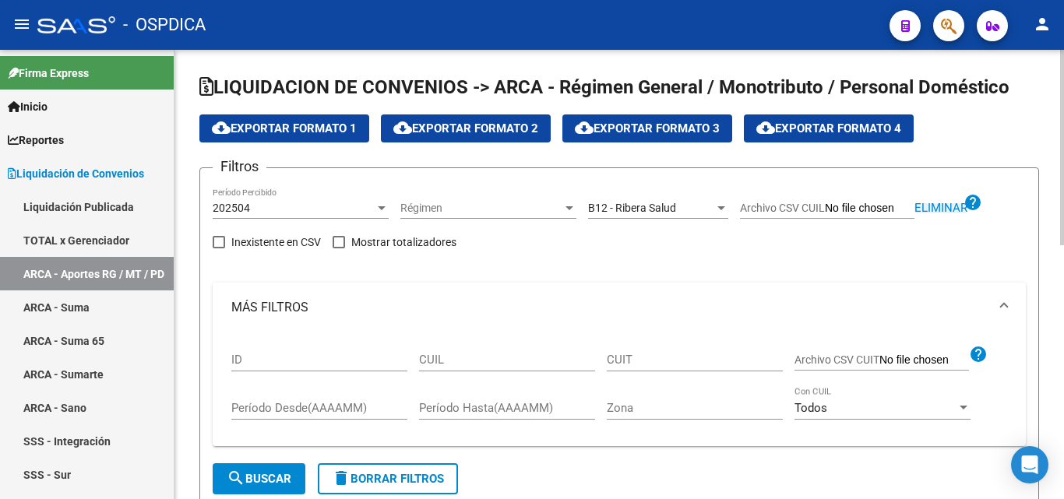
click at [939, 202] on span "Eliminar" at bounding box center [940, 208] width 53 height 14
click at [483, 355] on input "CUIL" at bounding box center [507, 360] width 176 height 14
paste input "20-49692064-4"
type input "20-49692064-4"
click at [278, 481] on span "search Buscar" at bounding box center [259, 479] width 65 height 14
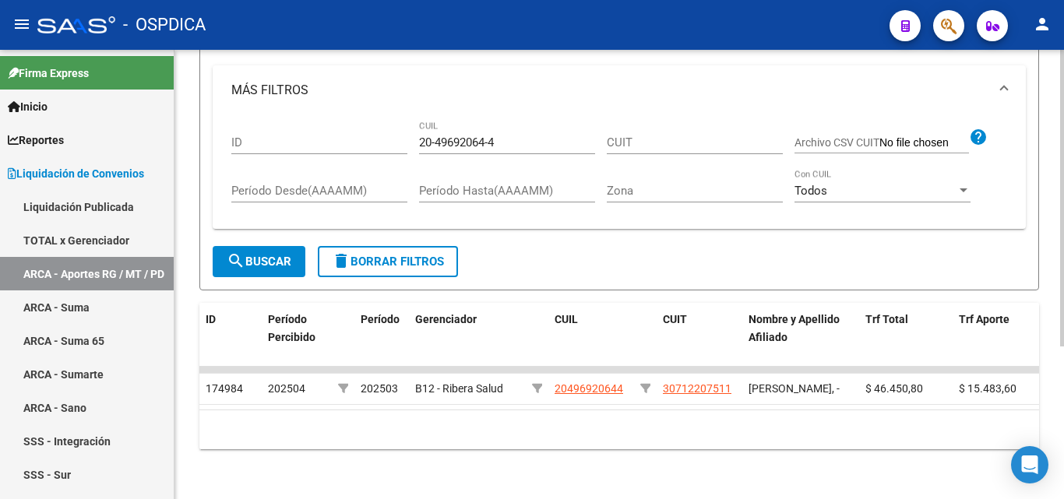
scroll to position [231, 0]
